Goal: Task Accomplishment & Management: Complete application form

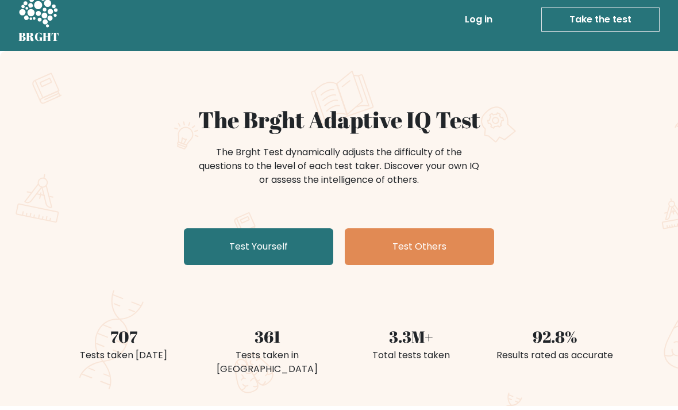
scroll to position [13, 0]
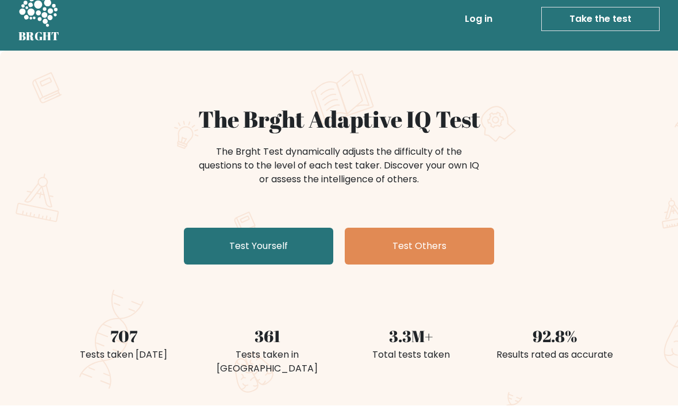
click at [225, 257] on link "Test Yourself" at bounding box center [258, 246] width 149 height 37
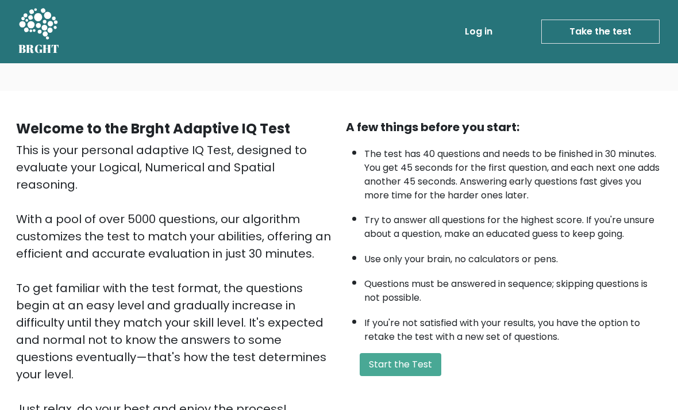
click at [418, 373] on button "Start the Test" at bounding box center [401, 364] width 82 height 23
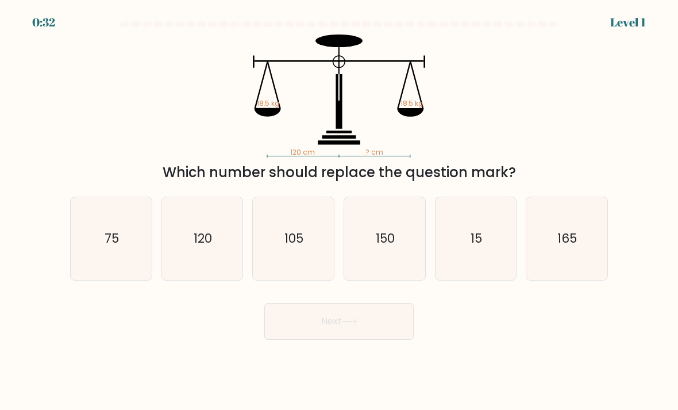
click at [197, 260] on icon "120" at bounding box center [202, 238] width 81 height 81
click at [339, 211] on input "b. 120" at bounding box center [339, 208] width 1 height 6
radio input "true"
click at [278, 336] on button "Next" at bounding box center [338, 321] width 149 height 37
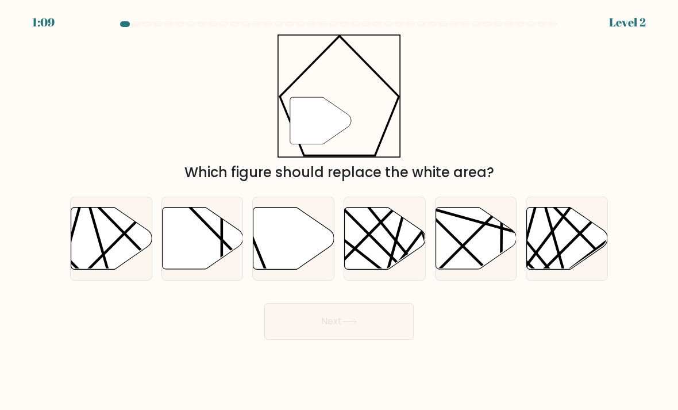
click at [275, 281] on div at bounding box center [293, 239] width 82 height 84
click at [339, 211] on input "c." at bounding box center [339, 208] width 1 height 6
radio input "true"
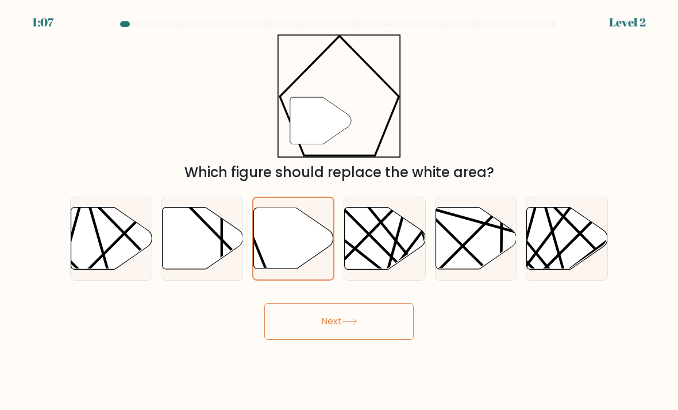
click at [287, 339] on button "Next" at bounding box center [338, 321] width 149 height 37
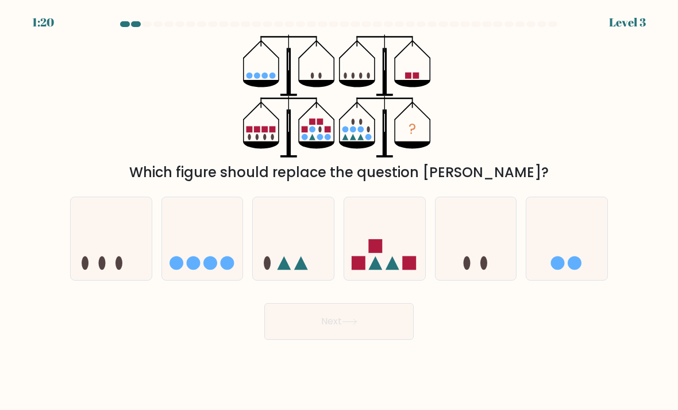
click at [197, 266] on icon at bounding box center [202, 238] width 81 height 67
click at [339, 211] on input "b." at bounding box center [339, 208] width 1 height 6
radio input "true"
click at [194, 262] on icon at bounding box center [203, 239] width 80 height 66
click at [339, 211] on input "b." at bounding box center [339, 208] width 1 height 6
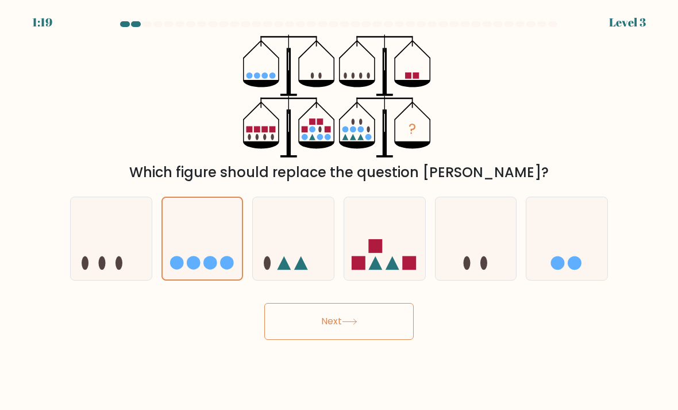
click at [113, 247] on icon at bounding box center [111, 238] width 81 height 67
click at [339, 211] on input "a." at bounding box center [339, 208] width 1 height 6
radio input "true"
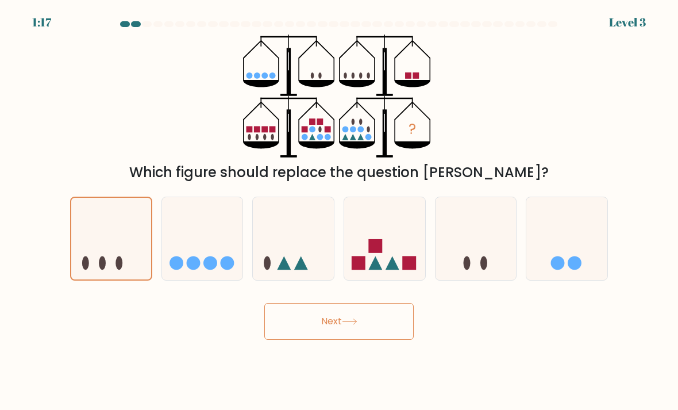
click at [391, 247] on icon at bounding box center [384, 238] width 81 height 67
click at [340, 211] on input "d." at bounding box center [339, 208] width 1 height 6
radio input "true"
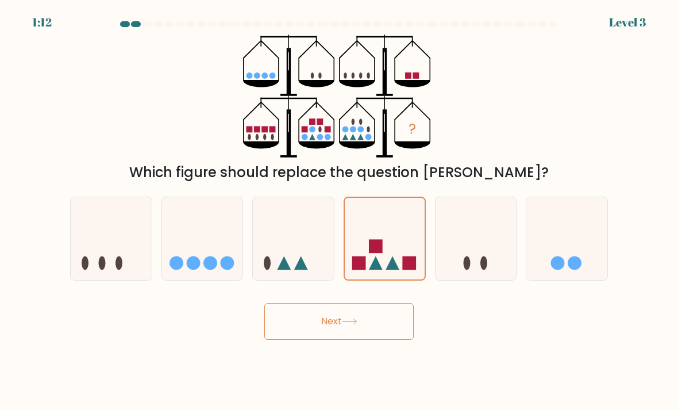
click at [448, 266] on icon at bounding box center [476, 238] width 81 height 67
click at [340, 211] on input "e." at bounding box center [339, 208] width 1 height 6
radio input "true"
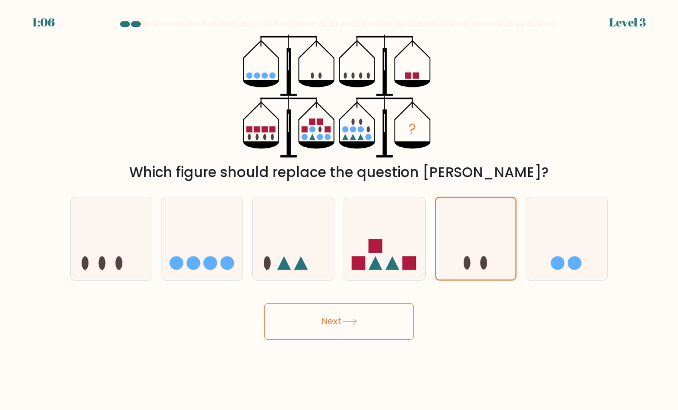
click at [552, 246] on icon at bounding box center [567, 238] width 81 height 67
click at [340, 211] on input "f." at bounding box center [339, 208] width 1 height 6
radio input "true"
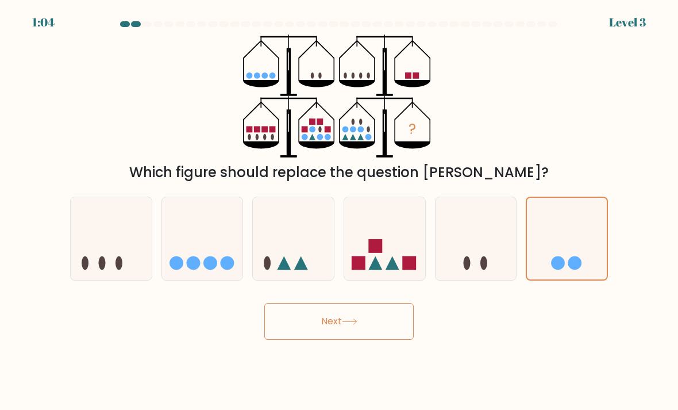
click at [124, 255] on icon at bounding box center [111, 238] width 81 height 67
click at [339, 211] on input "a." at bounding box center [339, 208] width 1 height 6
radio input "true"
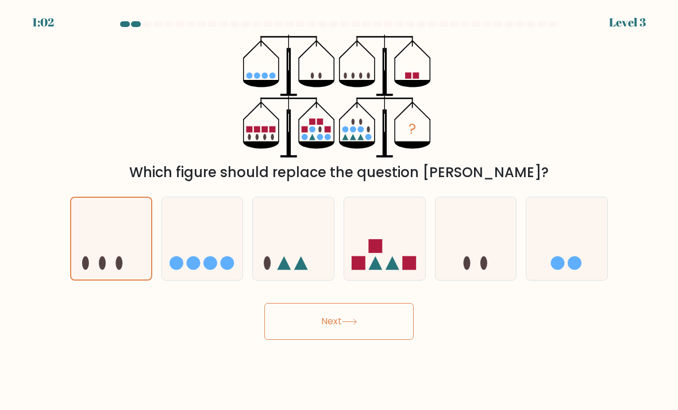
click at [194, 270] on circle at bounding box center [193, 263] width 14 height 14
click at [339, 211] on input "b." at bounding box center [339, 208] width 1 height 6
radio input "true"
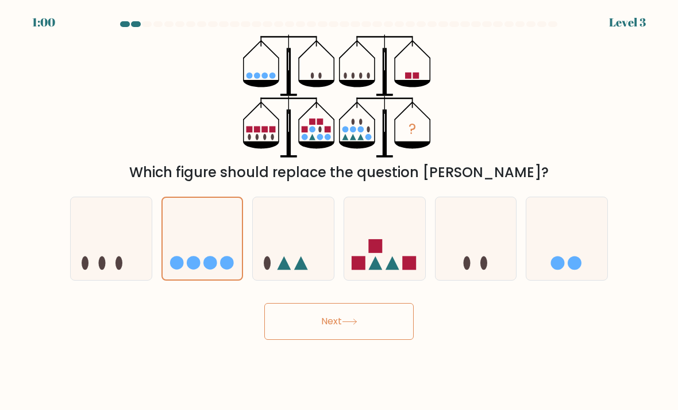
click at [366, 243] on icon at bounding box center [384, 238] width 81 height 67
click at [340, 211] on input "d." at bounding box center [339, 208] width 1 height 6
radio input "true"
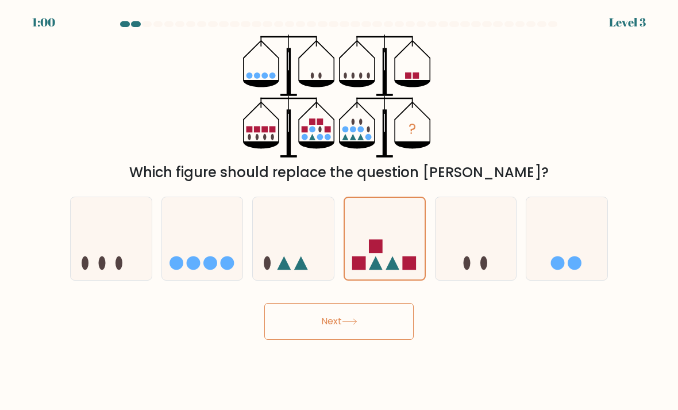
click at [276, 325] on button "Next" at bounding box center [338, 321] width 149 height 37
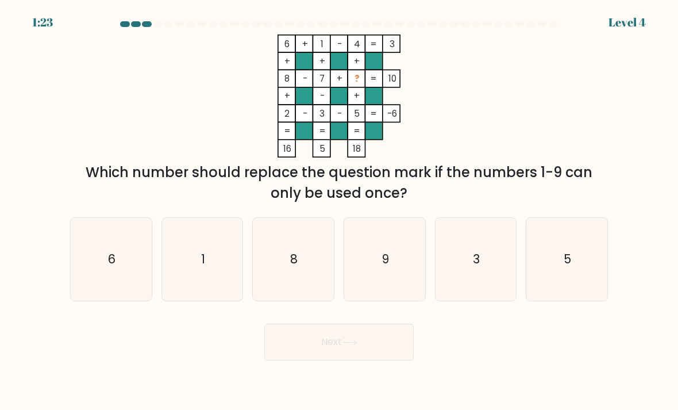
click at [381, 258] on icon "9" at bounding box center [384, 259] width 81 height 81
click at [340, 211] on input "d. 9" at bounding box center [339, 208] width 1 height 6
radio input "true"
click at [303, 360] on button "Next" at bounding box center [338, 342] width 149 height 37
click at [279, 341] on button "Next" at bounding box center [338, 342] width 149 height 37
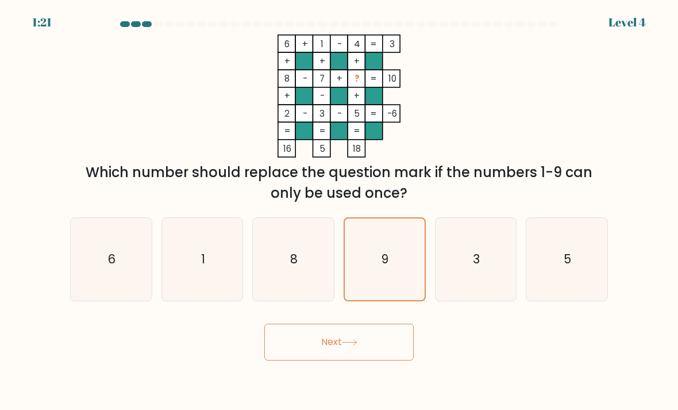
click at [314, 354] on button "Next" at bounding box center [338, 342] width 149 height 37
click at [355, 340] on button "Next" at bounding box center [338, 342] width 149 height 37
click at [356, 358] on button "Next" at bounding box center [338, 342] width 149 height 37
click at [345, 360] on button "Next" at bounding box center [338, 342] width 149 height 37
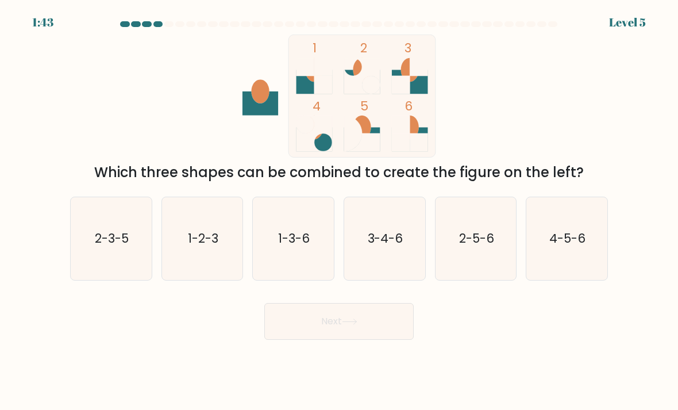
click at [289, 245] on text "1-3-6" at bounding box center [295, 238] width 32 height 17
click at [339, 211] on input "c. 1-3-6" at bounding box center [339, 208] width 1 height 6
radio input "true"
click at [338, 330] on button "Next" at bounding box center [338, 321] width 149 height 37
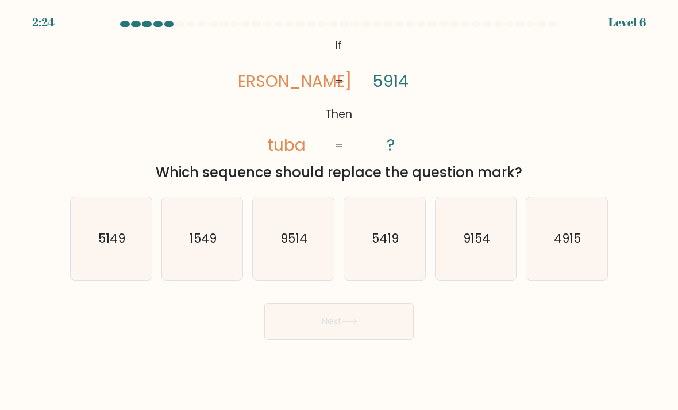
click at [328, 339] on button "Next" at bounding box center [338, 321] width 149 height 37
click at [393, 247] on text "5419" at bounding box center [385, 238] width 27 height 17
click at [340, 211] on input "d. 5419" at bounding box center [339, 208] width 1 height 6
radio input "true"
click at [355, 325] on icon at bounding box center [350, 321] width 16 height 6
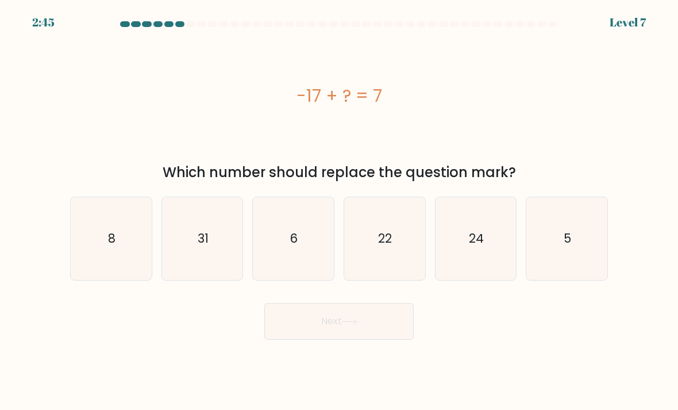
click at [476, 240] on icon "24" at bounding box center [476, 238] width 81 height 81
click at [340, 211] on input "e. 24" at bounding box center [339, 208] width 1 height 6
radio input "true"
click at [381, 332] on button "Next" at bounding box center [338, 321] width 149 height 37
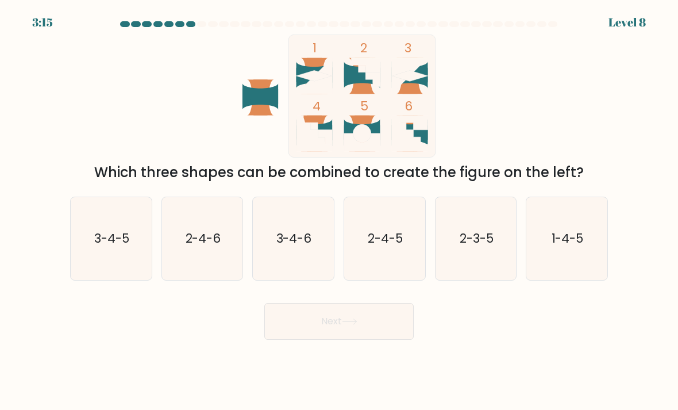
click at [198, 235] on icon "2-4-6" at bounding box center [202, 238] width 81 height 81
click at [339, 211] on input "b. 2-4-6" at bounding box center [339, 208] width 1 height 6
radio input "true"
click at [356, 340] on button "Next" at bounding box center [338, 321] width 149 height 37
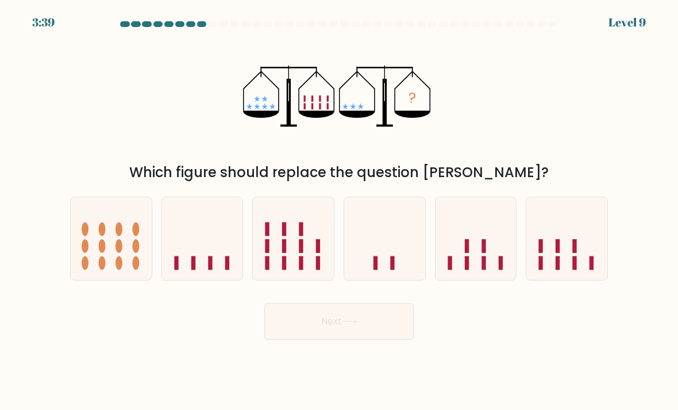
click at [606, 54] on div "? Which figure should replace the question mark?" at bounding box center [339, 108] width 552 height 148
click at [197, 253] on icon at bounding box center [202, 238] width 81 height 67
click at [339, 211] on input "b." at bounding box center [339, 208] width 1 height 6
radio input "true"
click at [321, 321] on button "Next" at bounding box center [338, 321] width 149 height 37
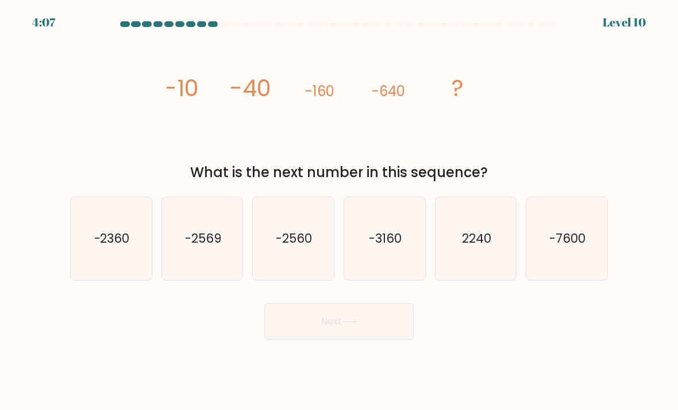
click at [298, 247] on text "-2560" at bounding box center [294, 238] width 36 height 17
click at [339, 211] on input "c. -2560" at bounding box center [339, 208] width 1 height 6
radio input "true"
click at [366, 328] on button "Next" at bounding box center [338, 321] width 149 height 37
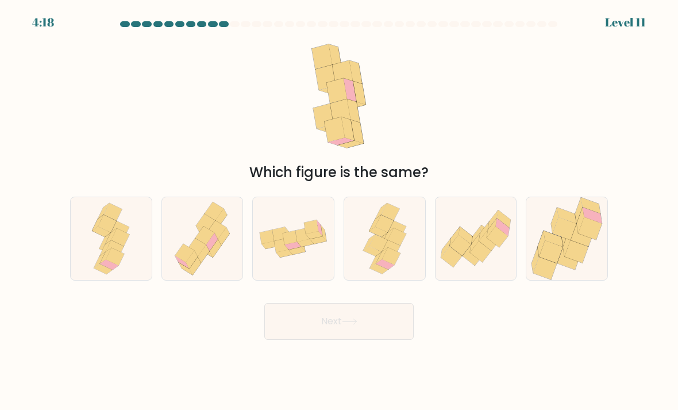
click at [192, 235] on icon at bounding box center [202, 238] width 67 height 83
click at [339, 211] on input "b." at bounding box center [339, 208] width 1 height 6
radio input "true"
click at [347, 328] on button "Next" at bounding box center [338, 321] width 149 height 37
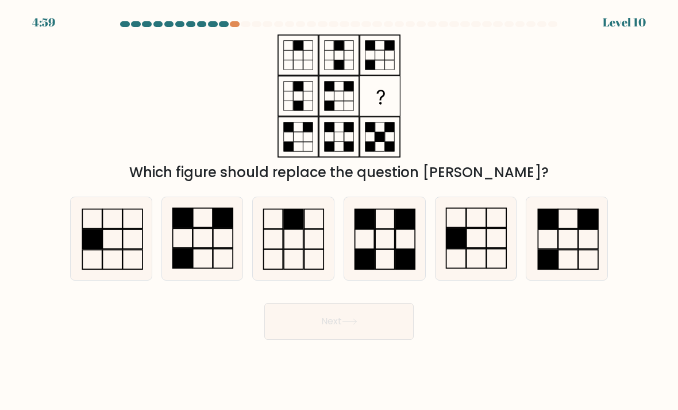
click at [232, 24] on div at bounding box center [235, 24] width 10 height 6
click at [232, 21] on div at bounding box center [235, 24] width 10 height 6
click at [381, 247] on icon at bounding box center [384, 238] width 81 height 81
click at [340, 211] on input "d." at bounding box center [339, 208] width 1 height 6
radio input "true"
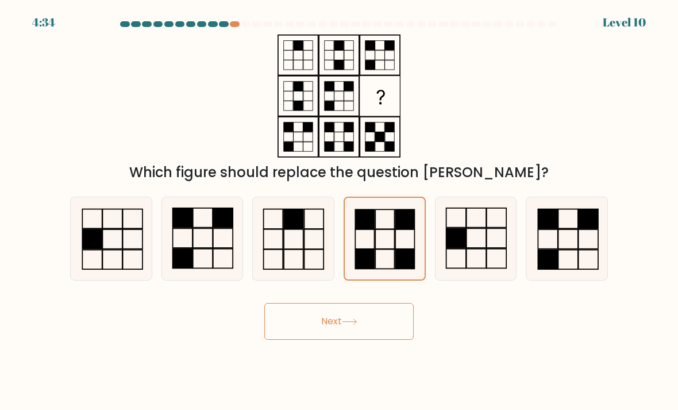
click at [356, 325] on icon at bounding box center [350, 321] width 16 height 6
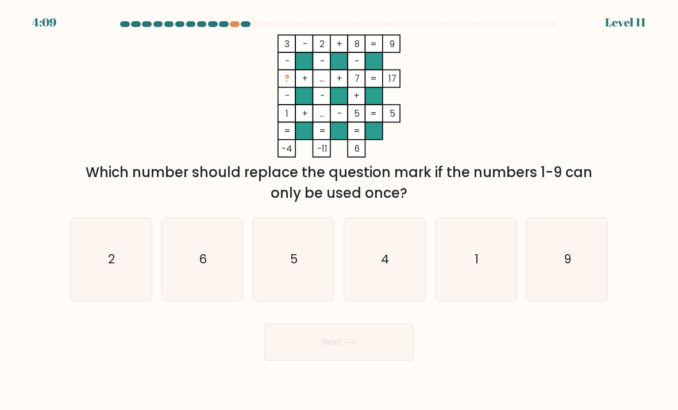
click at [375, 270] on icon "4" at bounding box center [384, 259] width 81 height 81
click at [340, 211] on input "d. 4" at bounding box center [339, 208] width 1 height 6
radio input "true"
click at [385, 354] on button "Next" at bounding box center [338, 342] width 149 height 37
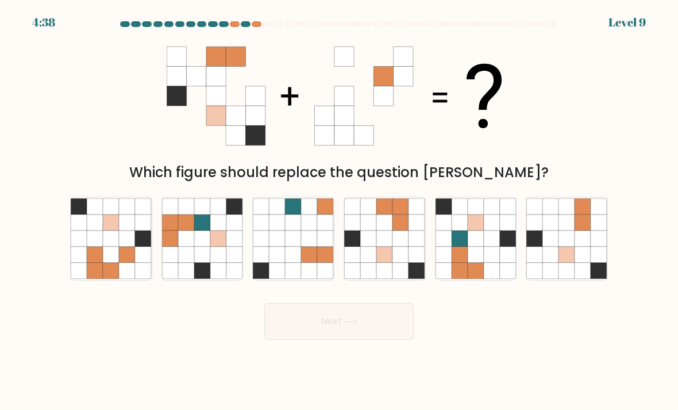
click at [382, 243] on icon at bounding box center [384, 238] width 16 height 16
click at [340, 211] on input "d." at bounding box center [339, 208] width 1 height 6
radio input "true"
click at [363, 325] on button "Next" at bounding box center [338, 321] width 149 height 37
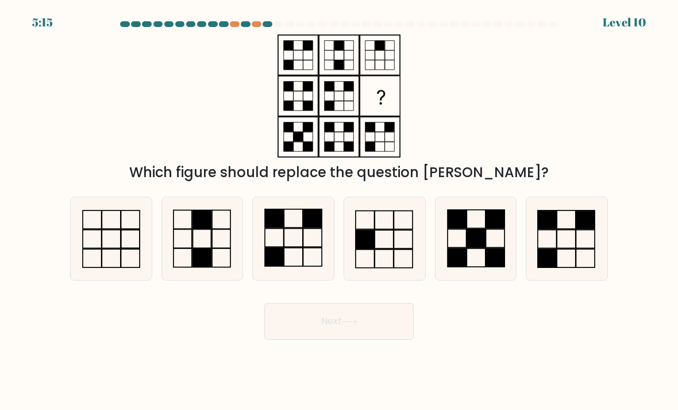
click at [207, 255] on icon at bounding box center [202, 238] width 81 height 81
click at [339, 211] on input "b." at bounding box center [339, 208] width 1 height 6
radio input "true"
click at [366, 325] on button "Next" at bounding box center [338, 321] width 149 height 37
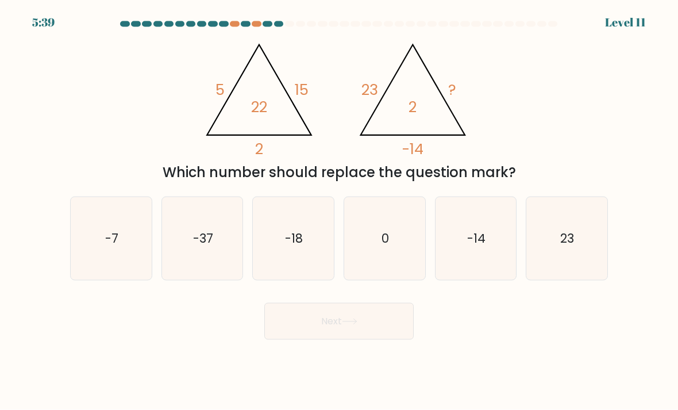
scroll to position [37, 0]
click at [126, 222] on icon "-7" at bounding box center [111, 238] width 81 height 81
click at [339, 211] on input "a. -7" at bounding box center [339, 208] width 1 height 6
radio input "true"
click at [360, 303] on button "Next" at bounding box center [338, 321] width 149 height 37
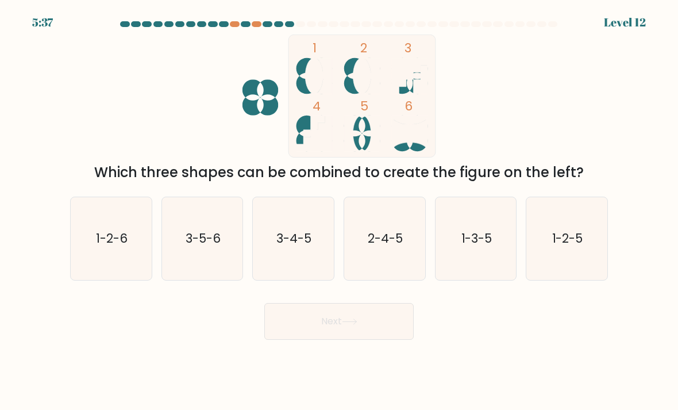
scroll to position [0, 0]
click at [555, 247] on text "1-2-5" at bounding box center [567, 238] width 31 height 17
click at [340, 211] on input "f. 1-2-5" at bounding box center [339, 208] width 1 height 6
radio input "true"
click at [368, 339] on button "Next" at bounding box center [338, 321] width 149 height 37
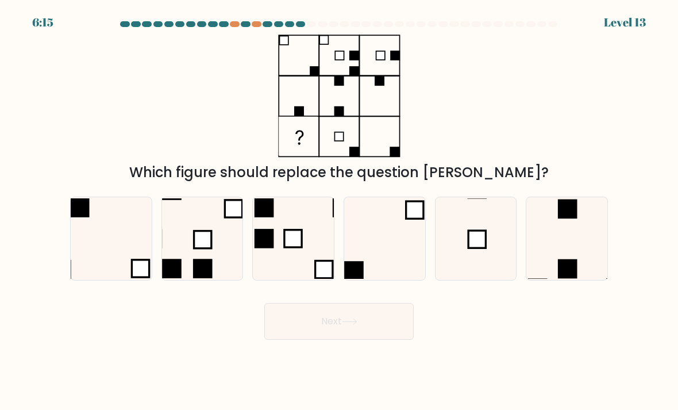
click at [470, 269] on icon at bounding box center [476, 238] width 81 height 81
click at [340, 211] on input "e." at bounding box center [339, 208] width 1 height 6
radio input "true"
click at [360, 340] on button "Next" at bounding box center [338, 321] width 149 height 37
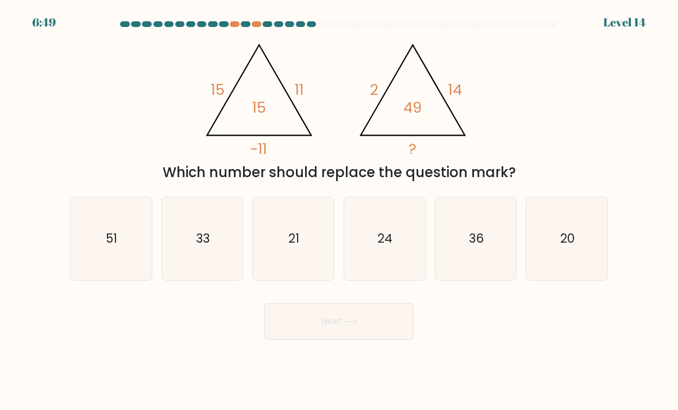
click at [196, 275] on icon "33" at bounding box center [202, 238] width 81 height 81
click at [339, 211] on input "b. 33" at bounding box center [339, 208] width 1 height 6
radio input "true"
click at [344, 340] on button "Next" at bounding box center [338, 321] width 149 height 37
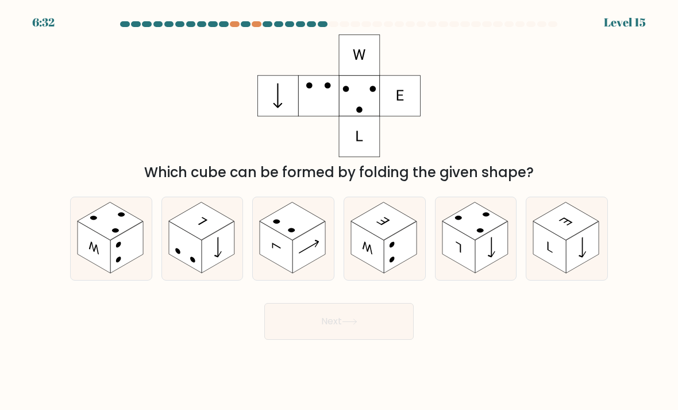
click at [362, 248] on rect at bounding box center [367, 247] width 33 height 52
click at [340, 211] on input "d." at bounding box center [339, 208] width 1 height 6
radio input "true"
click at [368, 339] on button "Next" at bounding box center [338, 321] width 149 height 37
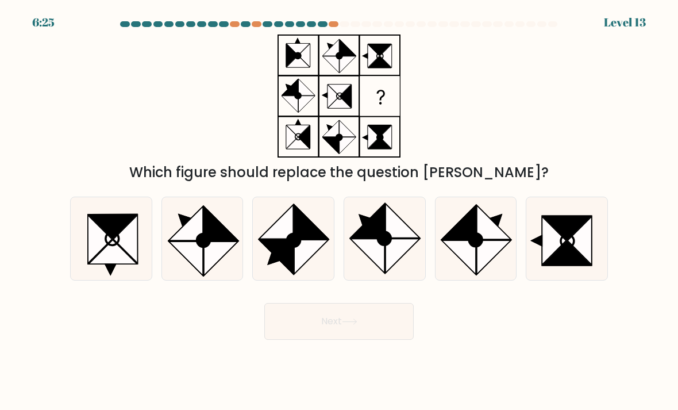
click at [131, 263] on icon at bounding box center [126, 239] width 24 height 48
click at [339, 211] on input "a." at bounding box center [339, 208] width 1 height 6
radio input "true"
click at [331, 338] on button "Next" at bounding box center [338, 321] width 149 height 37
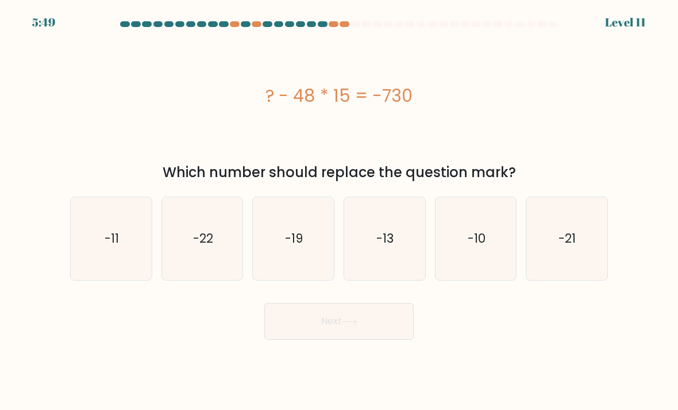
click at [459, 249] on icon "-10" at bounding box center [476, 238] width 81 height 81
click at [340, 211] on input "e. -10" at bounding box center [339, 208] width 1 height 6
radio input "true"
click at [365, 331] on button "Next" at bounding box center [338, 321] width 149 height 37
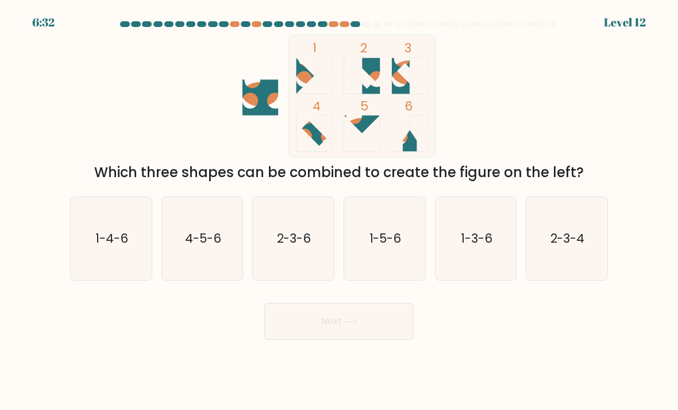
click at [371, 339] on button "Next" at bounding box center [338, 321] width 149 height 37
click at [578, 247] on text "2-3-4" at bounding box center [568, 238] width 34 height 17
click at [340, 211] on input "f. 2-3-4" at bounding box center [339, 208] width 1 height 6
radio input "true"
click at [350, 340] on button "Next" at bounding box center [338, 321] width 149 height 37
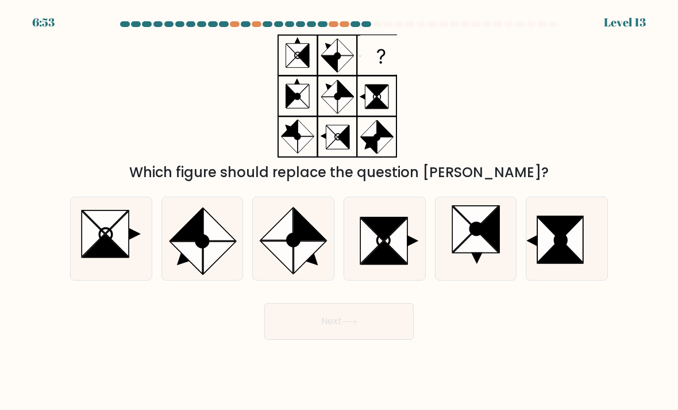
click at [561, 247] on icon at bounding box center [561, 240] width 12 height 13
click at [340, 211] on input "f." at bounding box center [339, 208] width 1 height 6
radio input "true"
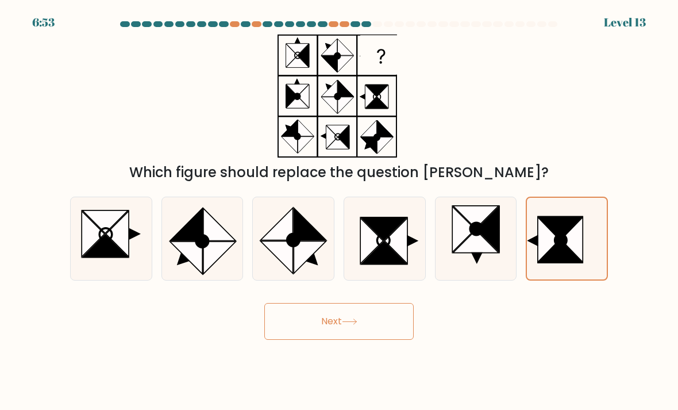
click at [388, 340] on button "Next" at bounding box center [338, 321] width 149 height 37
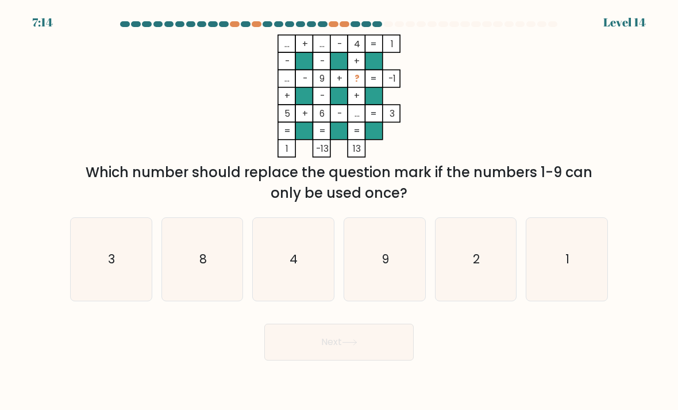
click at [368, 122] on rect at bounding box center [373, 113] width 17 height 17
click at [381, 271] on icon "9" at bounding box center [384, 259] width 81 height 81
click at [340, 211] on input "d. 9" at bounding box center [339, 208] width 1 height 6
radio input "true"
click at [279, 275] on icon "4" at bounding box center [293, 259] width 81 height 81
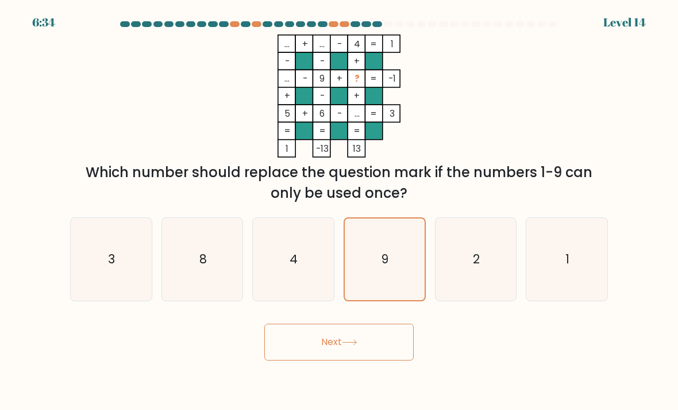
click at [339, 211] on input "c. 4" at bounding box center [339, 208] width 1 height 6
radio input "true"
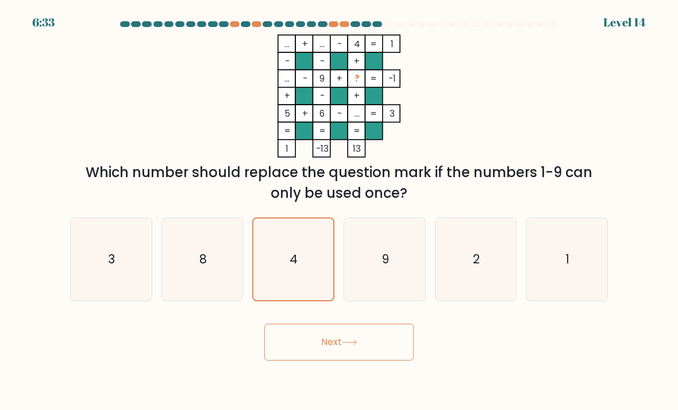
click at [290, 358] on button "Next" at bounding box center [338, 342] width 149 height 37
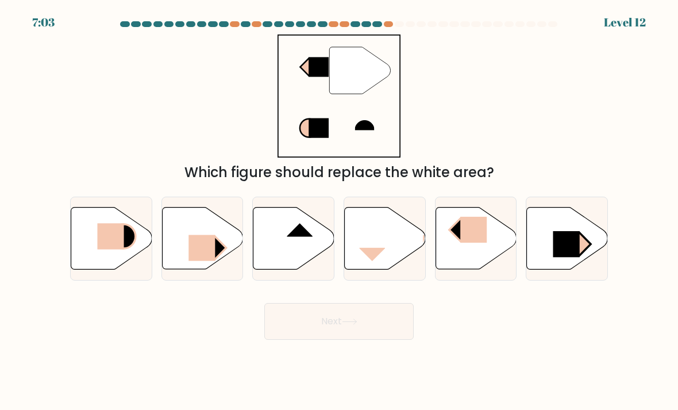
click at [274, 248] on icon at bounding box center [293, 239] width 81 height 62
click at [339, 211] on input "c." at bounding box center [339, 208] width 1 height 6
radio input "true"
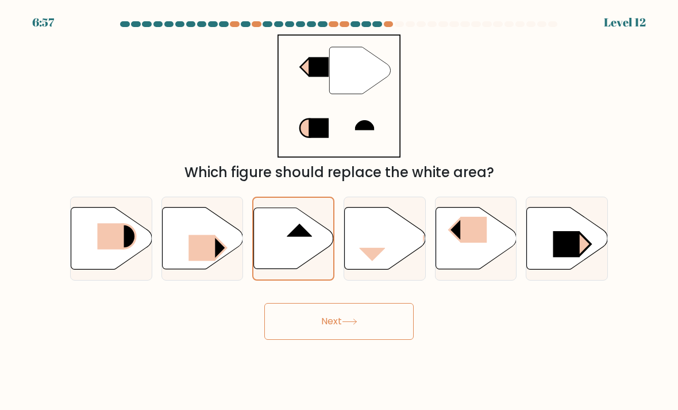
click at [350, 325] on icon at bounding box center [350, 321] width 16 height 6
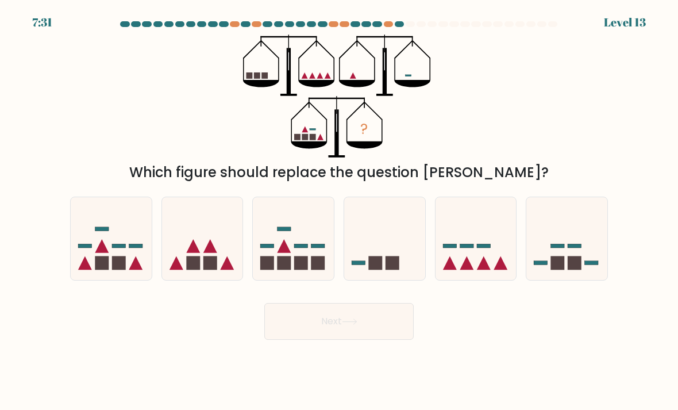
click at [487, 263] on icon at bounding box center [476, 238] width 81 height 67
click at [340, 211] on input "e." at bounding box center [339, 208] width 1 height 6
radio input "true"
click at [353, 325] on icon at bounding box center [350, 321] width 16 height 6
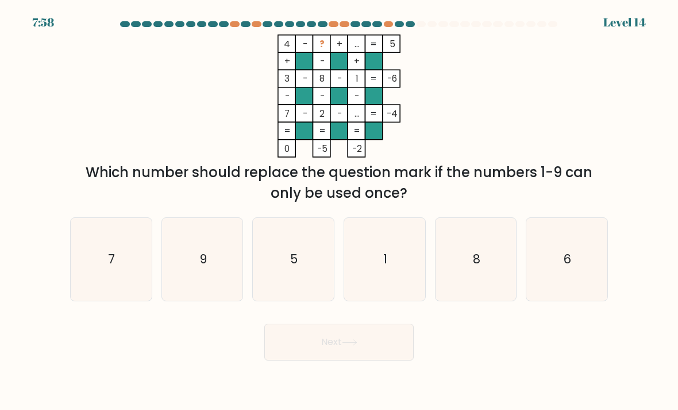
click at [286, 275] on icon "5" at bounding box center [293, 259] width 81 height 81
click at [339, 211] on input "c. 5" at bounding box center [339, 208] width 1 height 6
radio input "true"
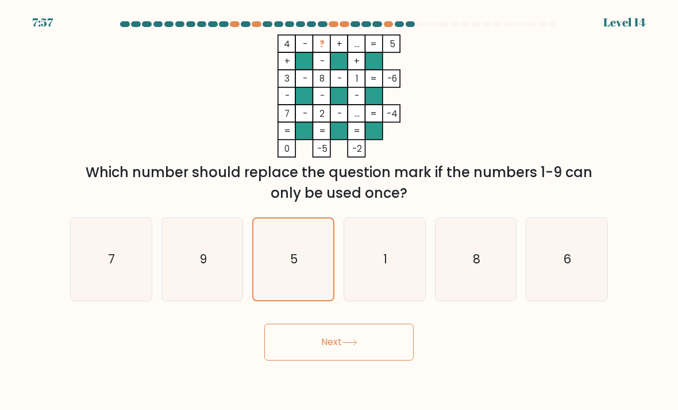
click at [325, 356] on button "Next" at bounding box center [338, 342] width 149 height 37
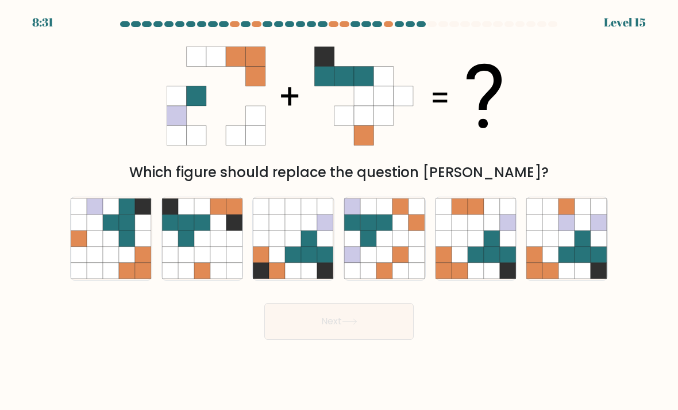
click at [201, 247] on icon at bounding box center [202, 238] width 16 height 16
click at [339, 211] on input "b." at bounding box center [339, 208] width 1 height 6
radio input "true"
click at [359, 340] on button "Next" at bounding box center [338, 321] width 149 height 37
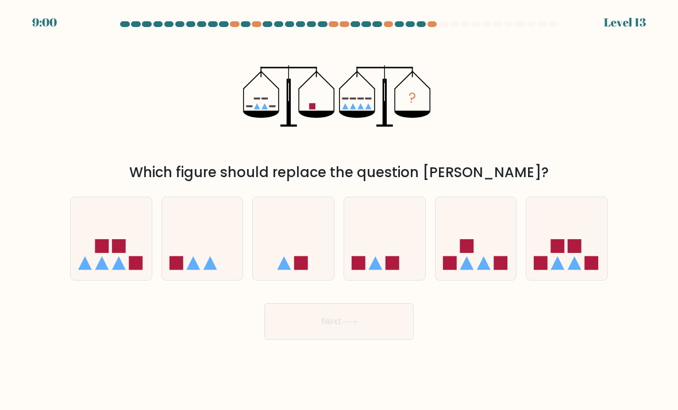
click at [294, 236] on icon at bounding box center [293, 238] width 81 height 67
click at [339, 211] on input "c." at bounding box center [339, 208] width 1 height 6
radio input "true"
click at [198, 263] on icon at bounding box center [202, 238] width 81 height 67
click at [339, 211] on input "b." at bounding box center [339, 208] width 1 height 6
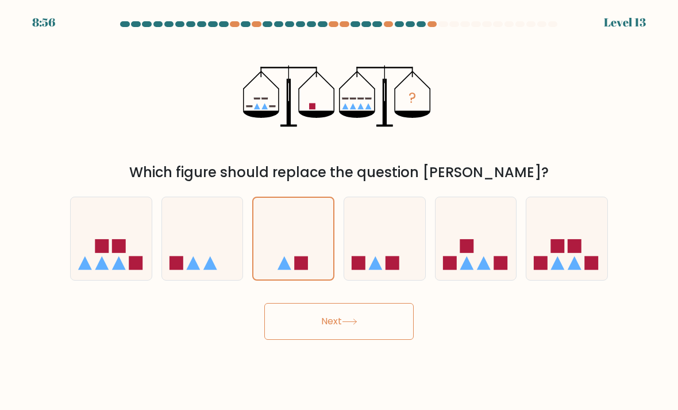
radio input "true"
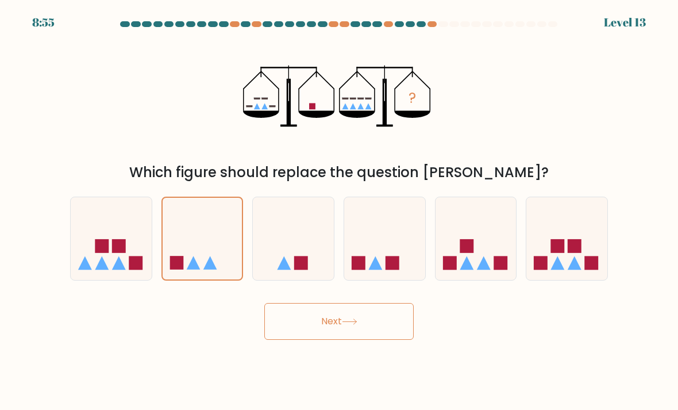
click at [383, 335] on button "Next" at bounding box center [338, 321] width 149 height 37
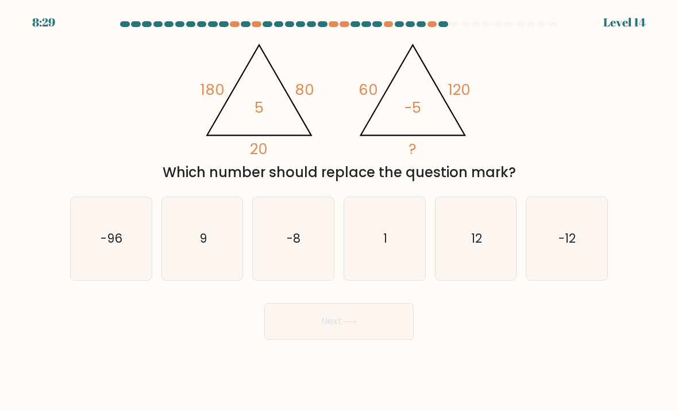
click at [213, 257] on icon "9" at bounding box center [202, 238] width 81 height 81
click at [339, 211] on input "b. 9" at bounding box center [339, 208] width 1 height 6
radio input "true"
click at [313, 256] on icon "-8" at bounding box center [293, 238] width 81 height 81
click at [339, 211] on input "c. -8" at bounding box center [339, 208] width 1 height 6
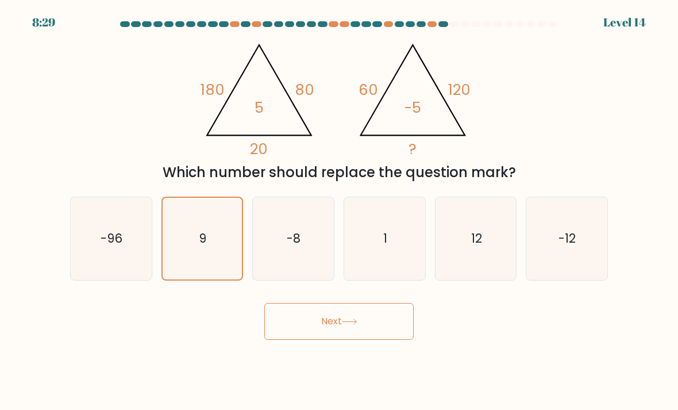
radio input "true"
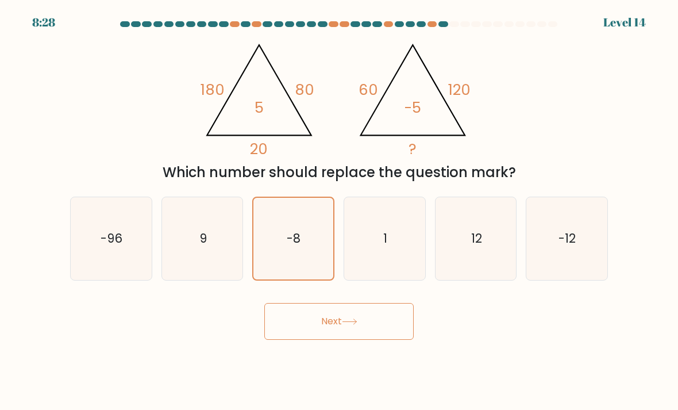
click at [449, 249] on icon "12" at bounding box center [476, 238] width 81 height 81
click at [340, 211] on input "e. 12" at bounding box center [339, 208] width 1 height 6
radio input "true"
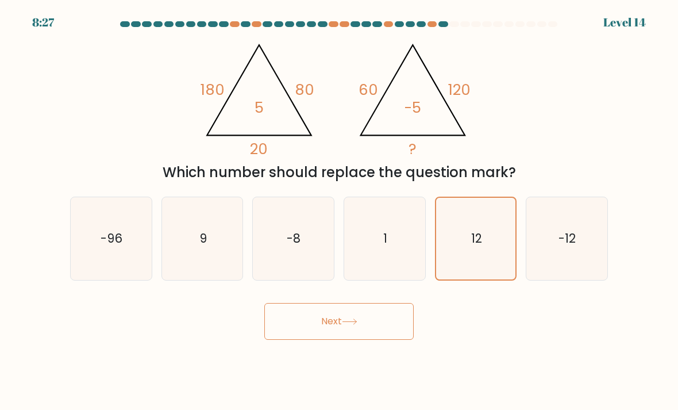
click at [593, 259] on icon "-12" at bounding box center [567, 238] width 81 height 81
click at [340, 211] on input "f. -12" at bounding box center [339, 208] width 1 height 6
radio input "true"
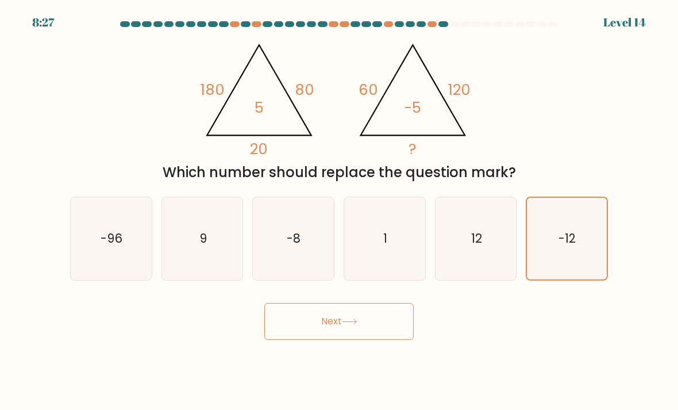
click at [355, 340] on button "Next" at bounding box center [338, 321] width 149 height 37
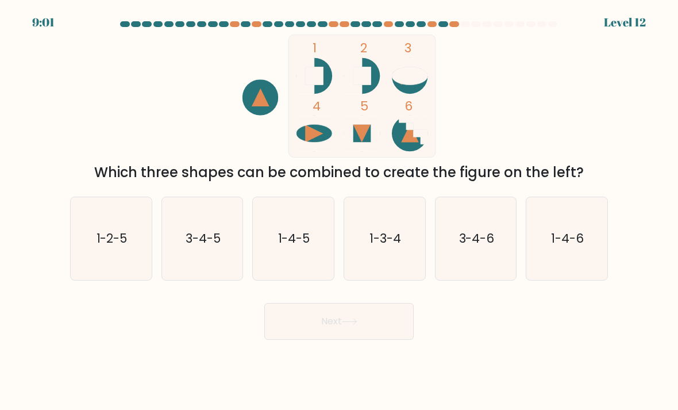
click at [112, 247] on text "1-2-5" at bounding box center [112, 238] width 31 height 17
click at [339, 211] on input "a. 1-2-5" at bounding box center [339, 208] width 1 height 6
radio input "true"
click at [363, 333] on button "Next" at bounding box center [338, 321] width 149 height 37
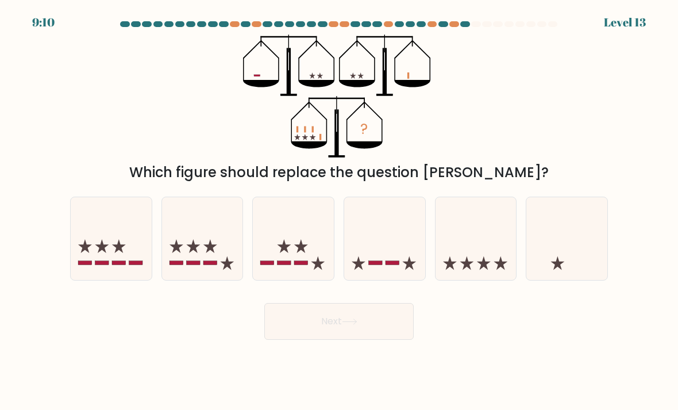
click at [104, 265] on rect at bounding box center [102, 263] width 14 height 4
click at [339, 211] on input "a." at bounding box center [339, 208] width 1 height 6
radio input "true"
click at [350, 325] on icon at bounding box center [350, 321] width 16 height 6
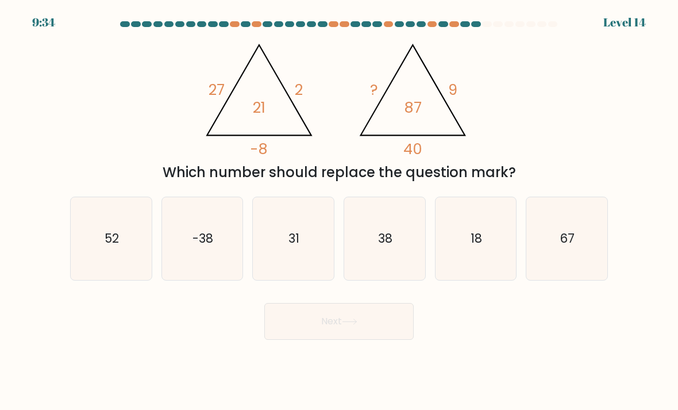
click at [407, 231] on icon "38" at bounding box center [384, 238] width 81 height 81
click at [340, 211] on input "d. 38" at bounding box center [339, 208] width 1 height 6
radio input "true"
click at [364, 334] on button "Next" at bounding box center [338, 321] width 149 height 37
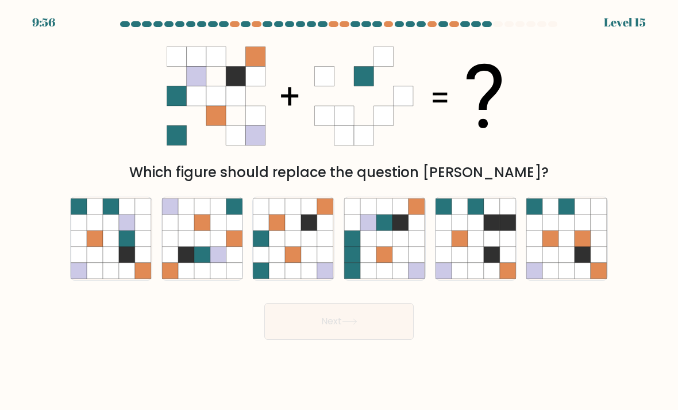
click at [405, 214] on icon at bounding box center [401, 206] width 16 height 16
click at [340, 211] on input "d." at bounding box center [339, 208] width 1 height 6
radio input "true"
click at [105, 230] on icon at bounding box center [111, 222] width 16 height 16
click at [339, 211] on input "a." at bounding box center [339, 208] width 1 height 6
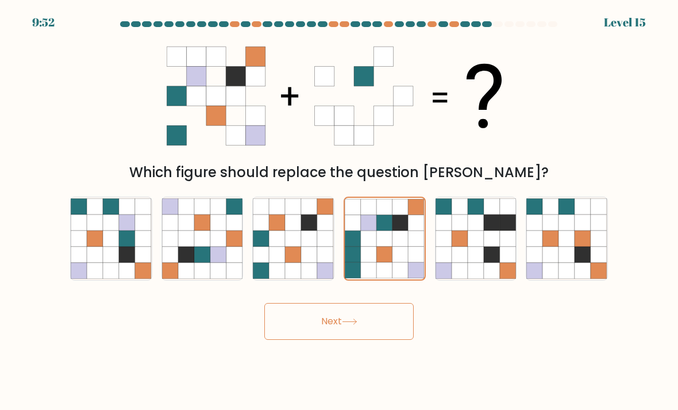
radio input "true"
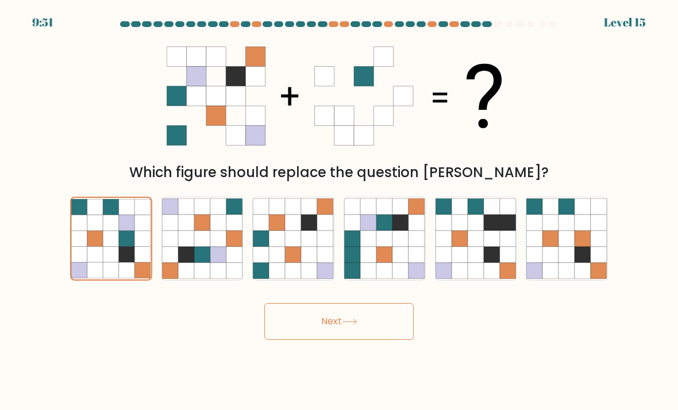
click at [330, 332] on button "Next" at bounding box center [338, 321] width 149 height 37
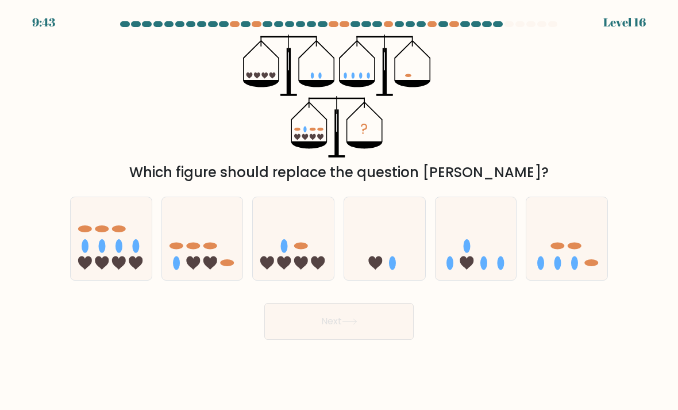
click at [107, 227] on icon at bounding box center [111, 238] width 81 height 67
click at [339, 211] on input "a." at bounding box center [339, 208] width 1 height 6
radio input "true"
click at [373, 327] on button "Next" at bounding box center [338, 321] width 149 height 37
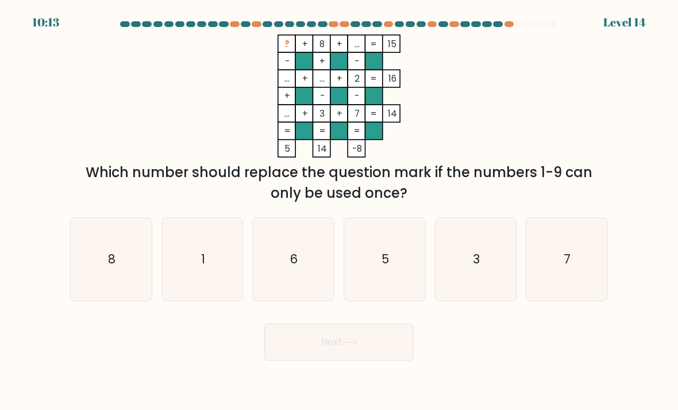
click at [189, 296] on icon "1" at bounding box center [202, 259] width 81 height 81
click at [339, 211] on input "b. 1" at bounding box center [339, 208] width 1 height 6
radio input "true"
click at [294, 267] on text "6" at bounding box center [294, 259] width 8 height 17
click at [339, 211] on input "c. 6" at bounding box center [339, 208] width 1 height 6
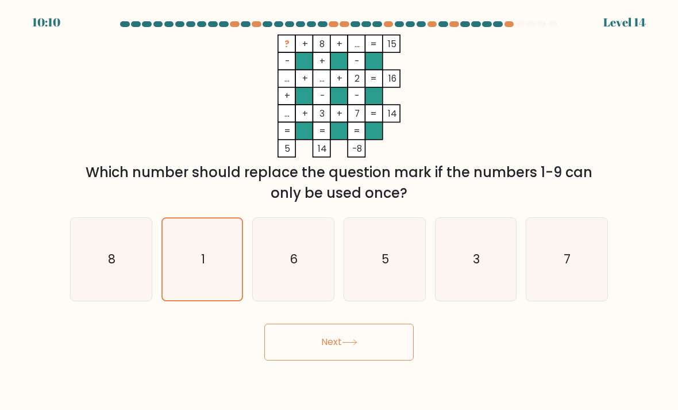
radio input "true"
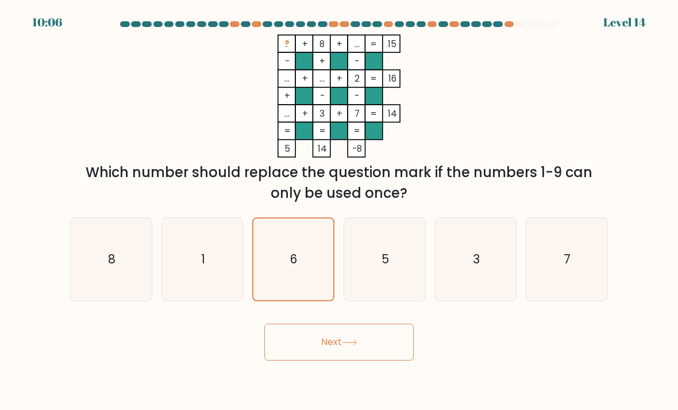
click at [210, 289] on icon "1" at bounding box center [202, 259] width 81 height 81
click at [339, 211] on input "b. 1" at bounding box center [339, 208] width 1 height 6
radio input "true"
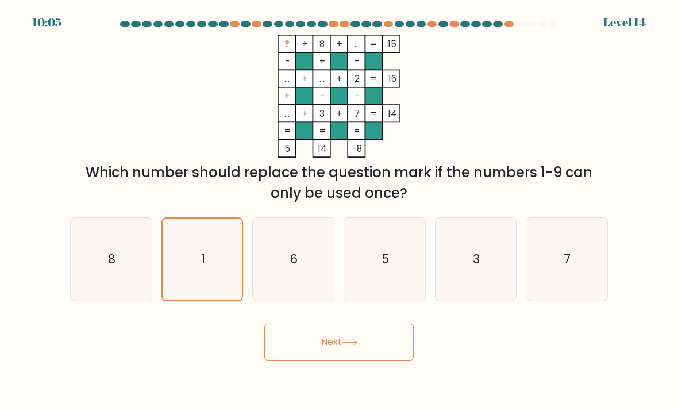
click at [294, 279] on icon "6" at bounding box center [293, 259] width 81 height 81
click at [339, 211] on input "c. 6" at bounding box center [339, 208] width 1 height 6
radio input "true"
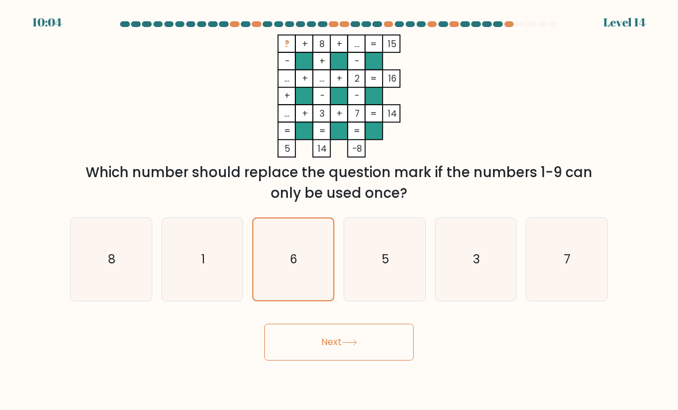
click at [123, 260] on icon "8" at bounding box center [111, 259] width 81 height 81
click at [339, 211] on input "a. 8" at bounding box center [339, 208] width 1 height 6
radio input "true"
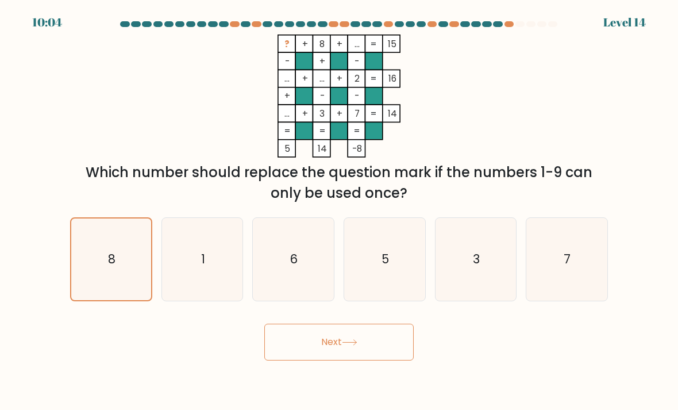
click at [202, 285] on icon "1" at bounding box center [202, 259] width 81 height 81
click at [339, 211] on input "b. 1" at bounding box center [339, 208] width 1 height 6
radio input "true"
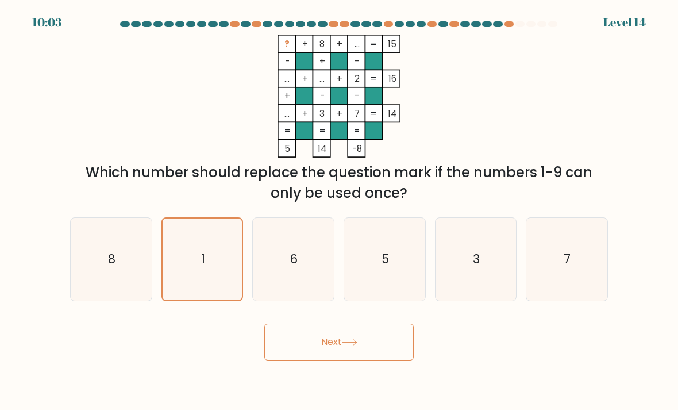
click at [308, 282] on icon "6" at bounding box center [293, 259] width 81 height 81
click at [339, 211] on input "c. 6" at bounding box center [339, 208] width 1 height 6
radio input "true"
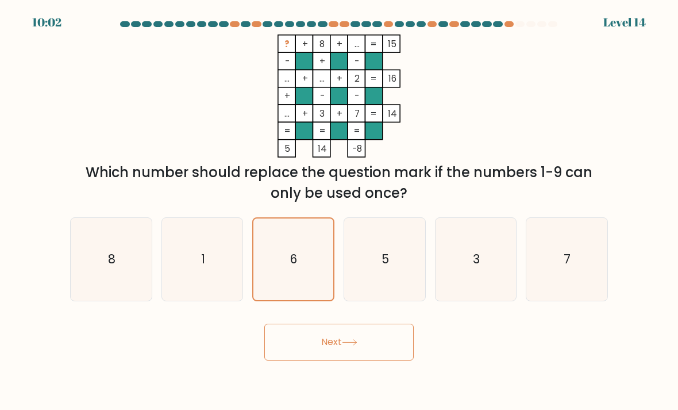
click at [206, 300] on icon "1" at bounding box center [202, 259] width 81 height 81
click at [339, 211] on input "b. 1" at bounding box center [339, 208] width 1 height 6
radio input "true"
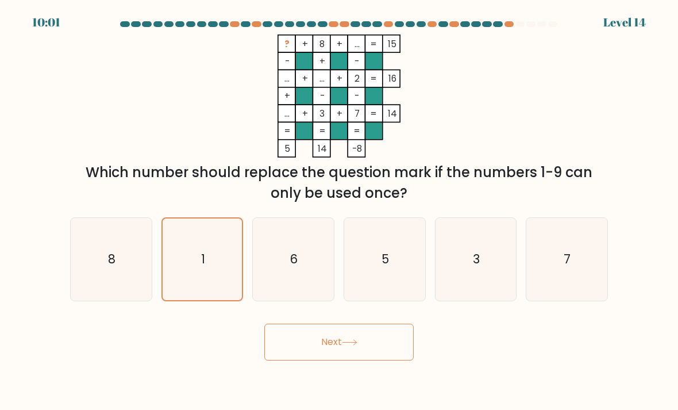
click at [296, 283] on icon "6" at bounding box center [293, 259] width 81 height 81
click at [339, 211] on input "c. 6" at bounding box center [339, 208] width 1 height 6
radio input "true"
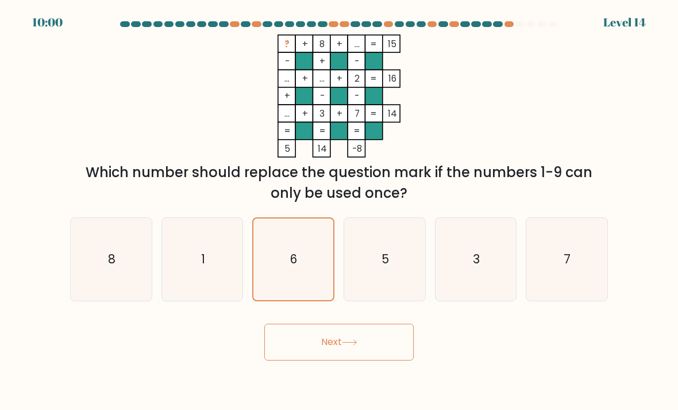
click at [376, 300] on icon "5" at bounding box center [384, 259] width 81 height 81
click at [340, 211] on input "d. 5" at bounding box center [339, 208] width 1 height 6
radio input "true"
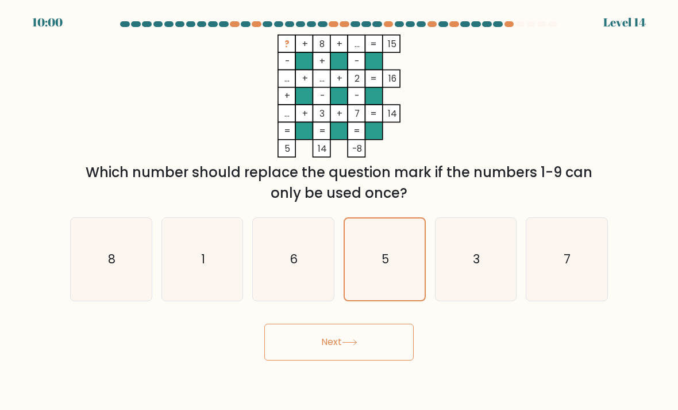
click at [470, 285] on icon "3" at bounding box center [476, 259] width 81 height 81
click at [340, 211] on input "e. 3" at bounding box center [339, 208] width 1 height 6
radio input "true"
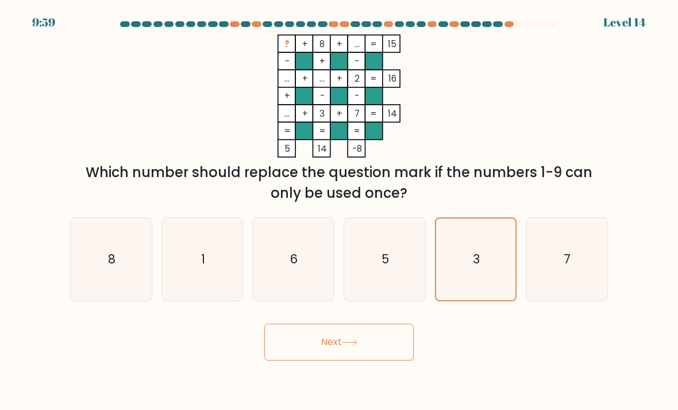
click at [576, 300] on icon "7" at bounding box center [567, 259] width 81 height 81
click at [340, 211] on input "f. 7" at bounding box center [339, 208] width 1 height 6
radio input "true"
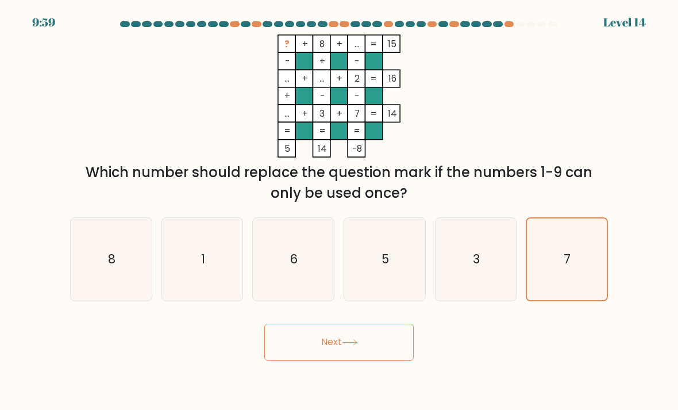
click at [243, 260] on div "1" at bounding box center [203, 259] width 82 height 84
click at [339, 211] on input "b. 1" at bounding box center [339, 208] width 1 height 6
radio input "true"
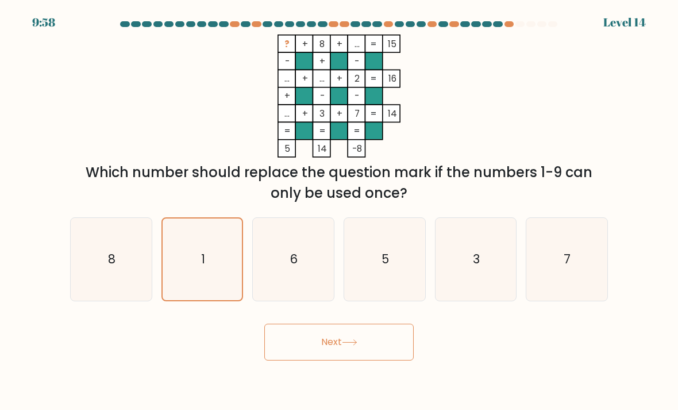
click at [313, 275] on icon "6" at bounding box center [293, 259] width 81 height 81
click at [339, 211] on input "c. 6" at bounding box center [339, 208] width 1 height 6
radio input "true"
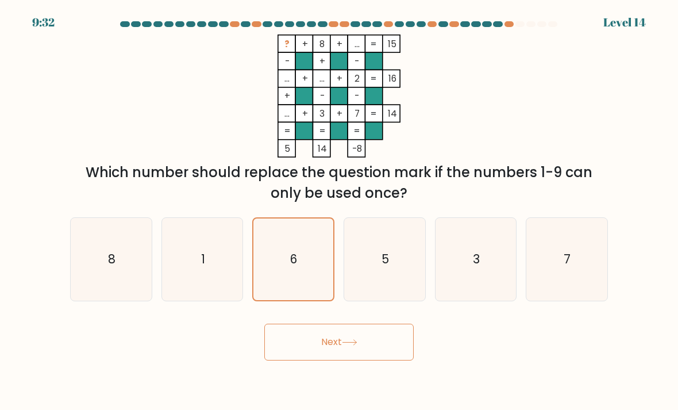
click at [196, 271] on icon "1" at bounding box center [202, 259] width 81 height 81
click at [339, 211] on input "b. 1" at bounding box center [339, 208] width 1 height 6
radio input "true"
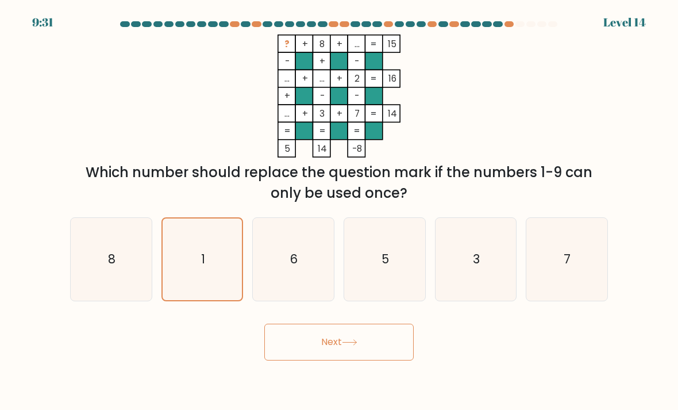
click at [297, 262] on text "6" at bounding box center [294, 259] width 8 height 17
click at [339, 211] on input "c. 6" at bounding box center [339, 208] width 1 height 6
radio input "true"
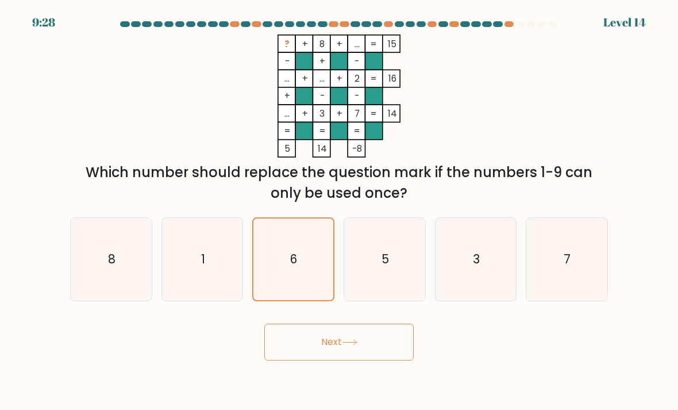
click at [366, 356] on button "Next" at bounding box center [338, 342] width 149 height 37
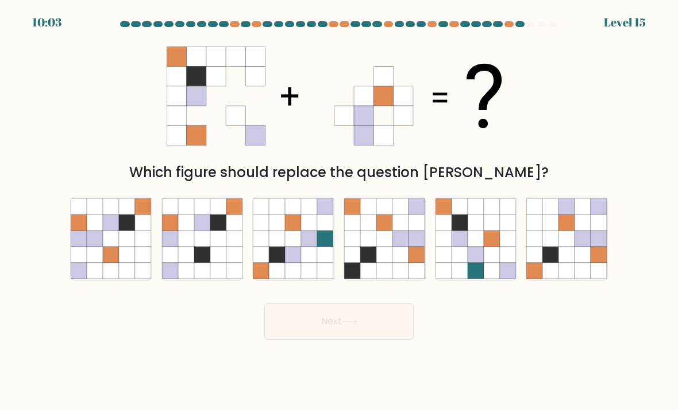
click at [137, 230] on icon at bounding box center [143, 222] width 16 height 16
click at [339, 211] on input "a." at bounding box center [339, 208] width 1 height 6
radio input "true"
click at [340, 340] on button "Next" at bounding box center [338, 321] width 149 height 37
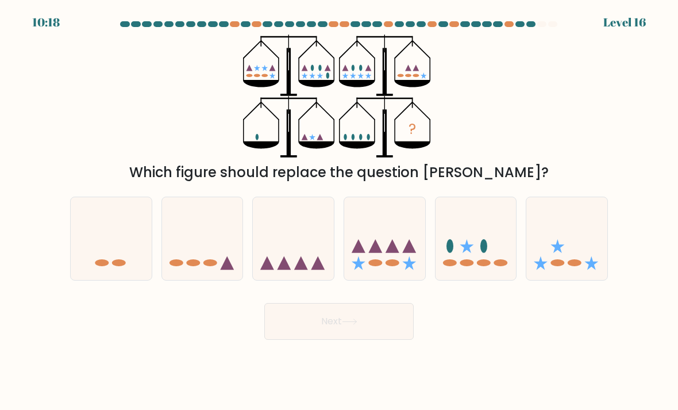
click at [99, 252] on icon at bounding box center [111, 238] width 81 height 67
click at [339, 211] on input "a." at bounding box center [339, 208] width 1 height 6
radio input "true"
click at [217, 251] on icon at bounding box center [202, 238] width 81 height 67
click at [339, 211] on input "b." at bounding box center [339, 208] width 1 height 6
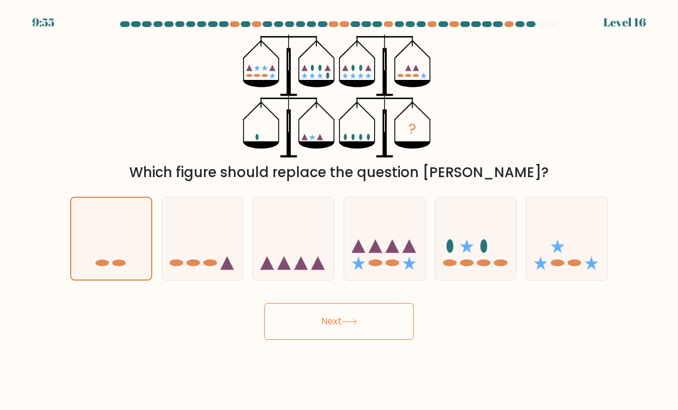
radio input "true"
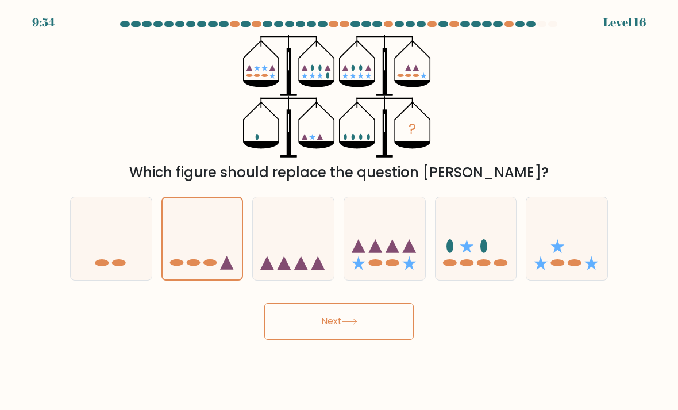
click at [368, 335] on button "Next" at bounding box center [338, 321] width 149 height 37
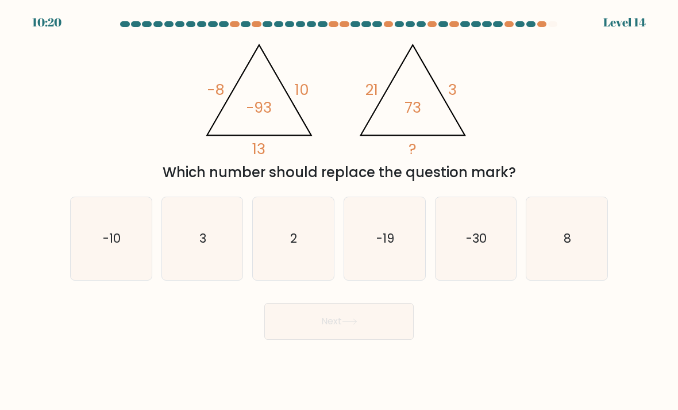
click at [128, 236] on icon "-10" at bounding box center [111, 238] width 81 height 81
click at [339, 211] on input "a. -10" at bounding box center [339, 208] width 1 height 6
radio input "true"
click at [330, 340] on button "Next" at bounding box center [338, 321] width 149 height 37
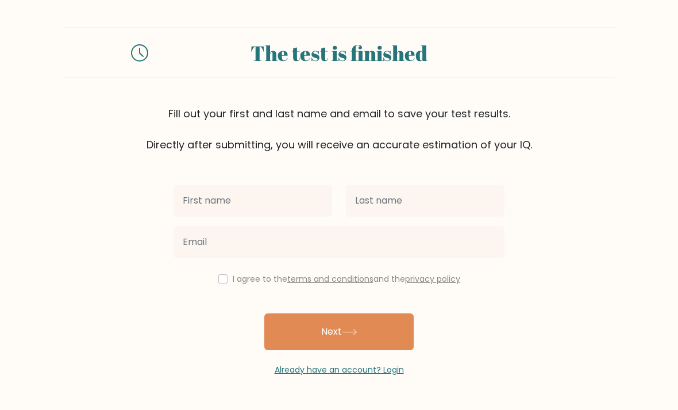
click at [290, 203] on input "text" at bounding box center [253, 201] width 159 height 32
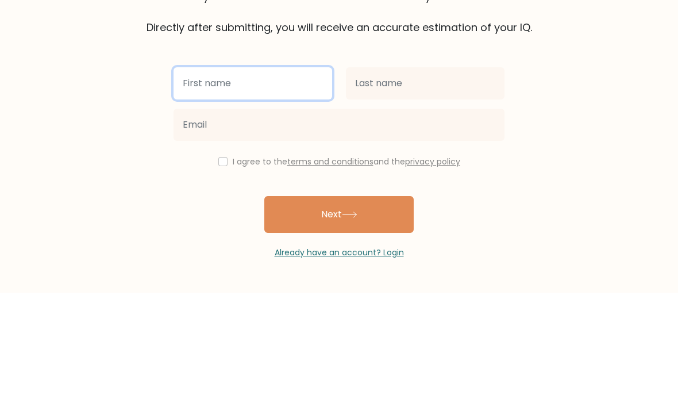
type input "jaceyyy"
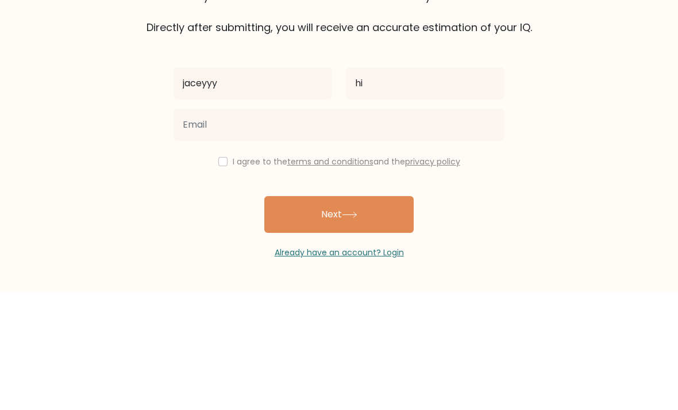
scroll to position [37, 0]
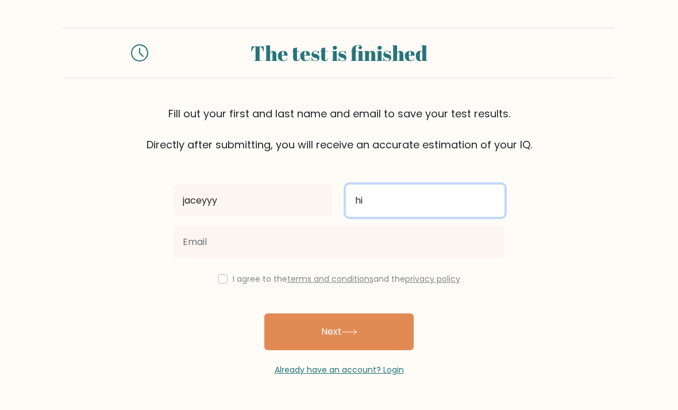
type input "hi"
click at [220, 274] on input "checkbox" at bounding box center [222, 278] width 9 height 9
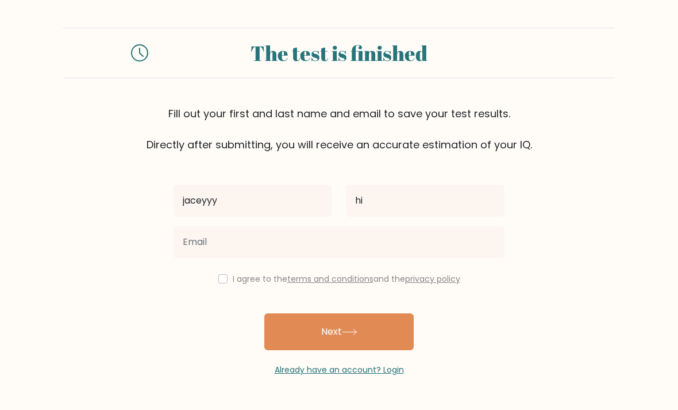
checkbox input "true"
click at [372, 313] on button "Next" at bounding box center [338, 331] width 149 height 37
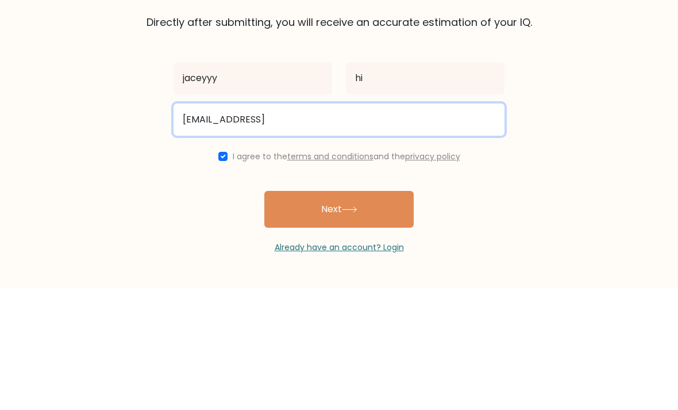
type input "jaceyvong@gmail.come"
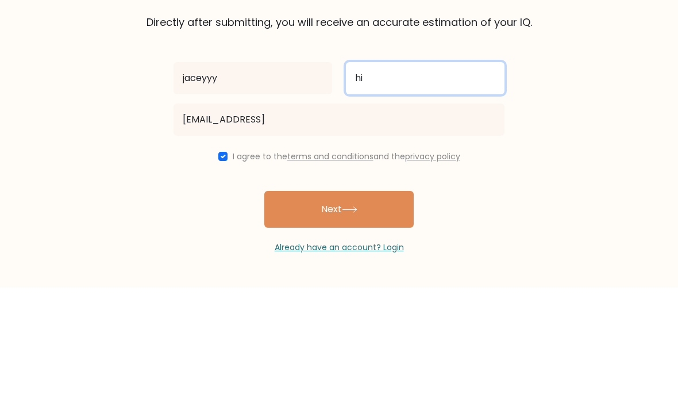
click at [457, 185] on input "hi" at bounding box center [425, 201] width 159 height 32
type input "h"
type input "vong"
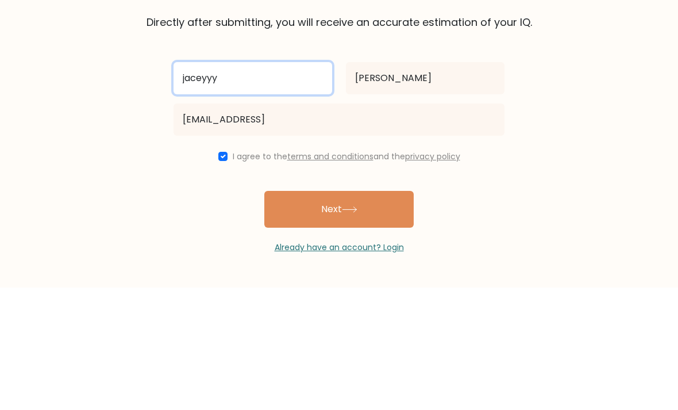
click at [299, 185] on input "jaceyyy" at bounding box center [253, 201] width 159 height 32
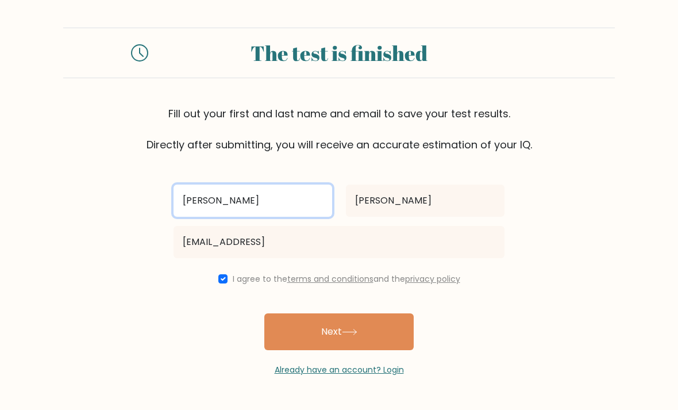
type input "jacey"
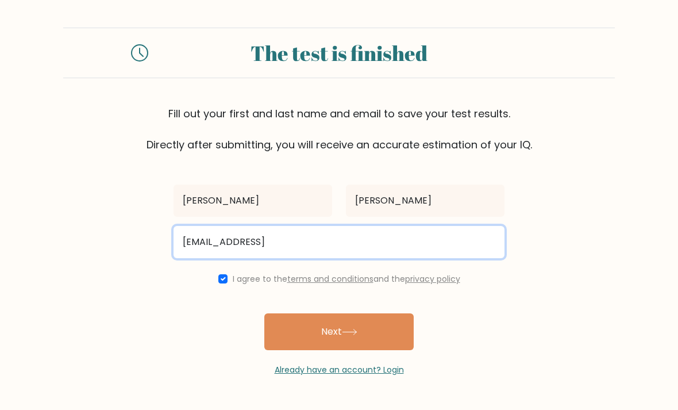
click at [394, 226] on input "jaceyvong@gmail.come" at bounding box center [339, 242] width 331 height 32
type input "jaceyvong@gmail.com"
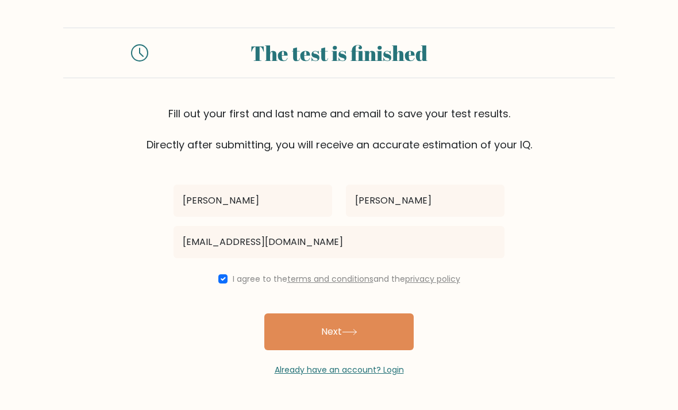
click at [382, 313] on button "Next" at bounding box center [338, 331] width 149 height 37
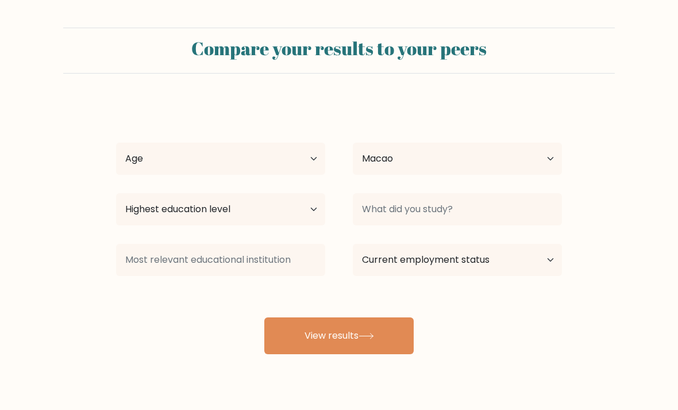
select select "MO"
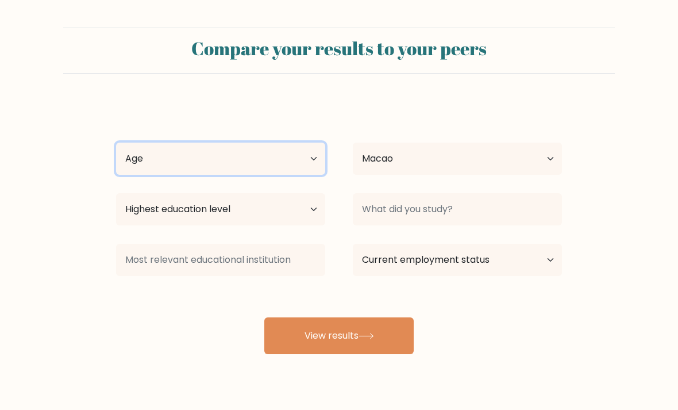
click at [151, 163] on select "Age Under 18 years old 18-24 years old 25-34 years old 35-44 years old 45-54 ye…" at bounding box center [220, 159] width 209 height 32
select select "min_18"
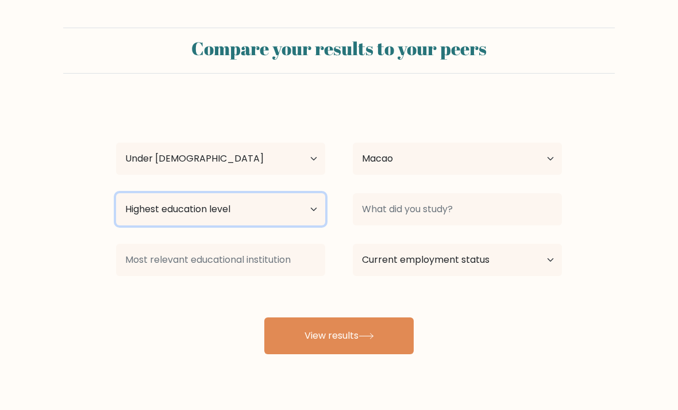
click at [146, 212] on select "Highest education level No schooling Primary Lower Secondary Upper Secondary Oc…" at bounding box center [220, 209] width 209 height 32
click at [163, 214] on select "Highest education level No schooling Primary Lower Secondary Upper Secondary Oc…" at bounding box center [220, 209] width 209 height 32
select select "lower_secondary"
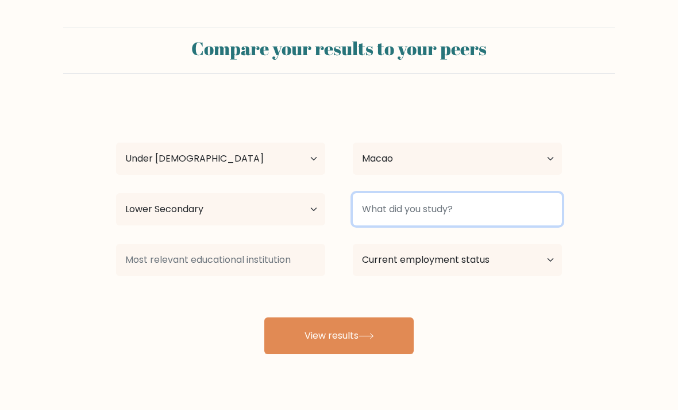
click at [496, 207] on input at bounding box center [457, 209] width 209 height 32
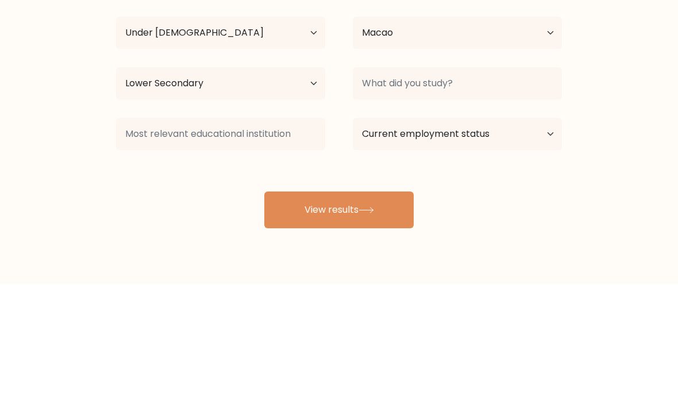
scroll to position [37, 0]
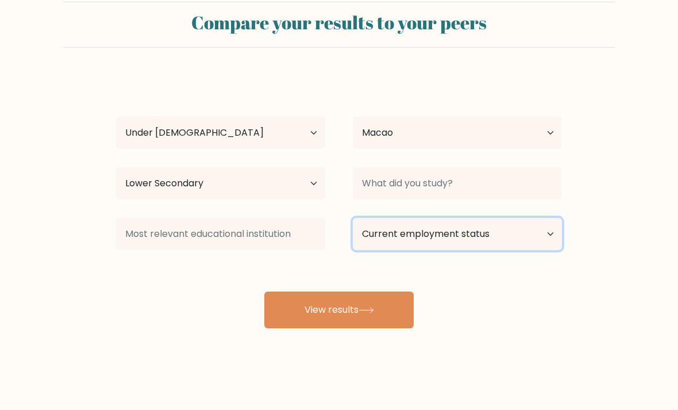
click at [524, 219] on select "Current employment status Employed Student Retired Other / prefer not to answer" at bounding box center [457, 234] width 209 height 32
select select "student"
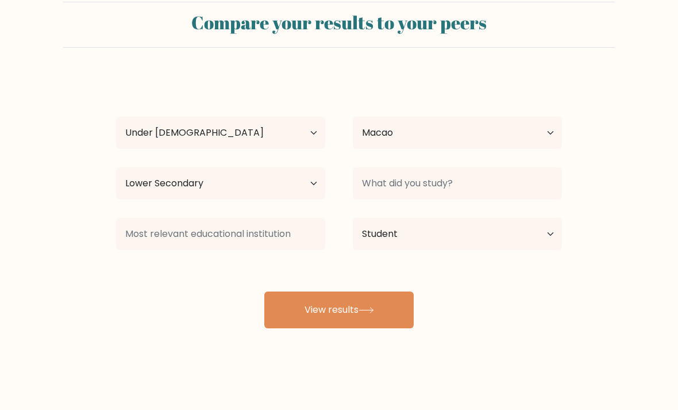
click at [298, 311] on button "View results" at bounding box center [338, 309] width 149 height 37
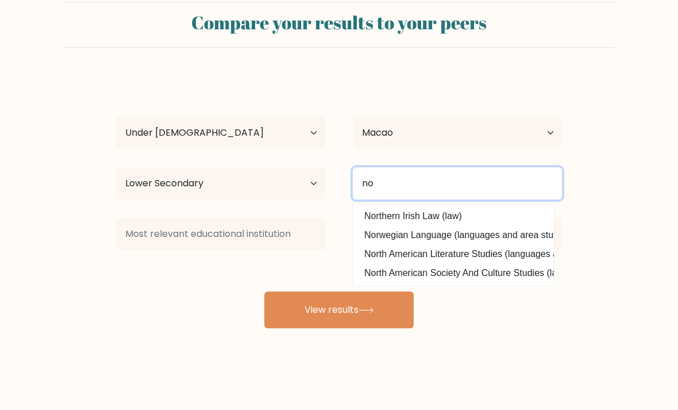
type input "no"
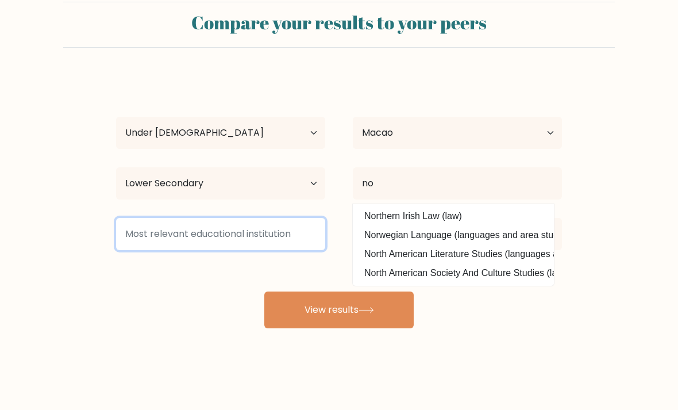
click at [154, 218] on input at bounding box center [220, 234] width 209 height 32
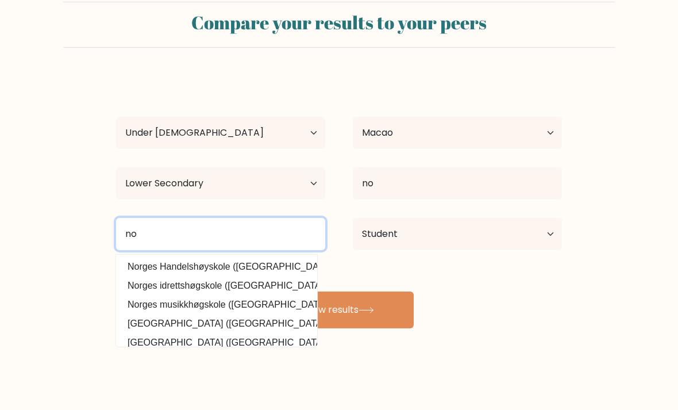
type input "no"
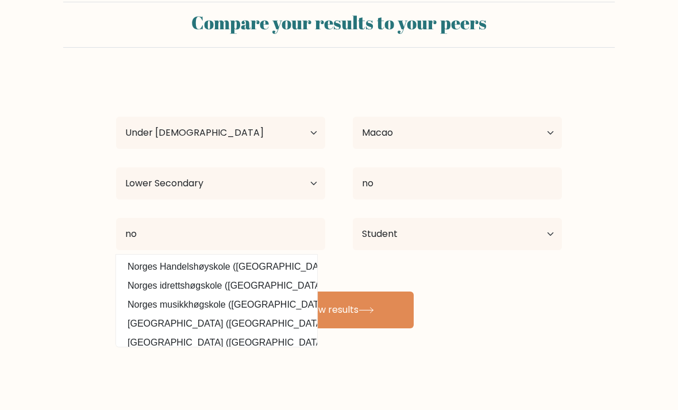
click at [359, 309] on button "View results" at bounding box center [338, 309] width 149 height 37
